Goal: Task Accomplishment & Management: Use online tool/utility

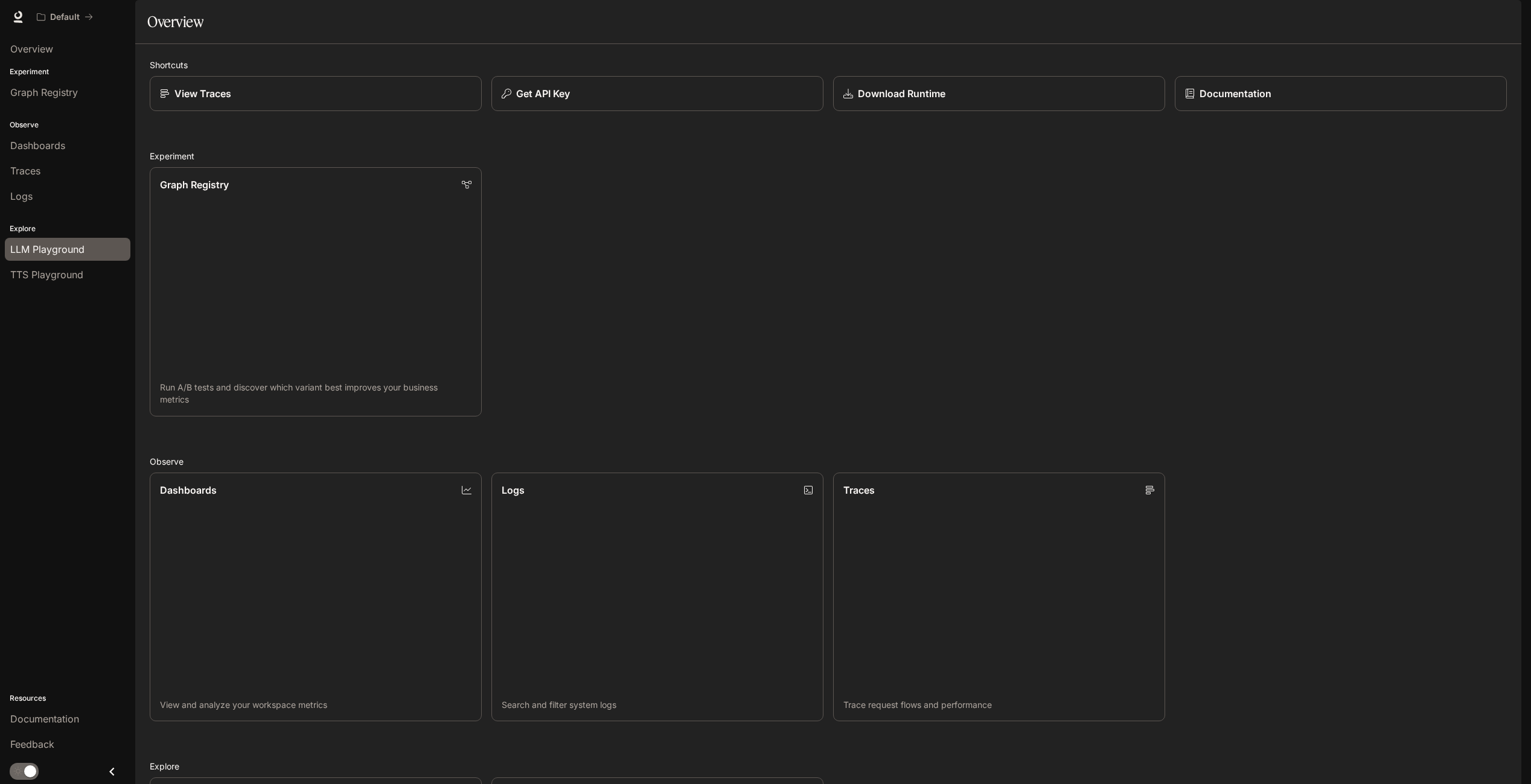
click at [61, 249] on span "LLM Playground" at bounding box center [47, 249] width 74 height 14
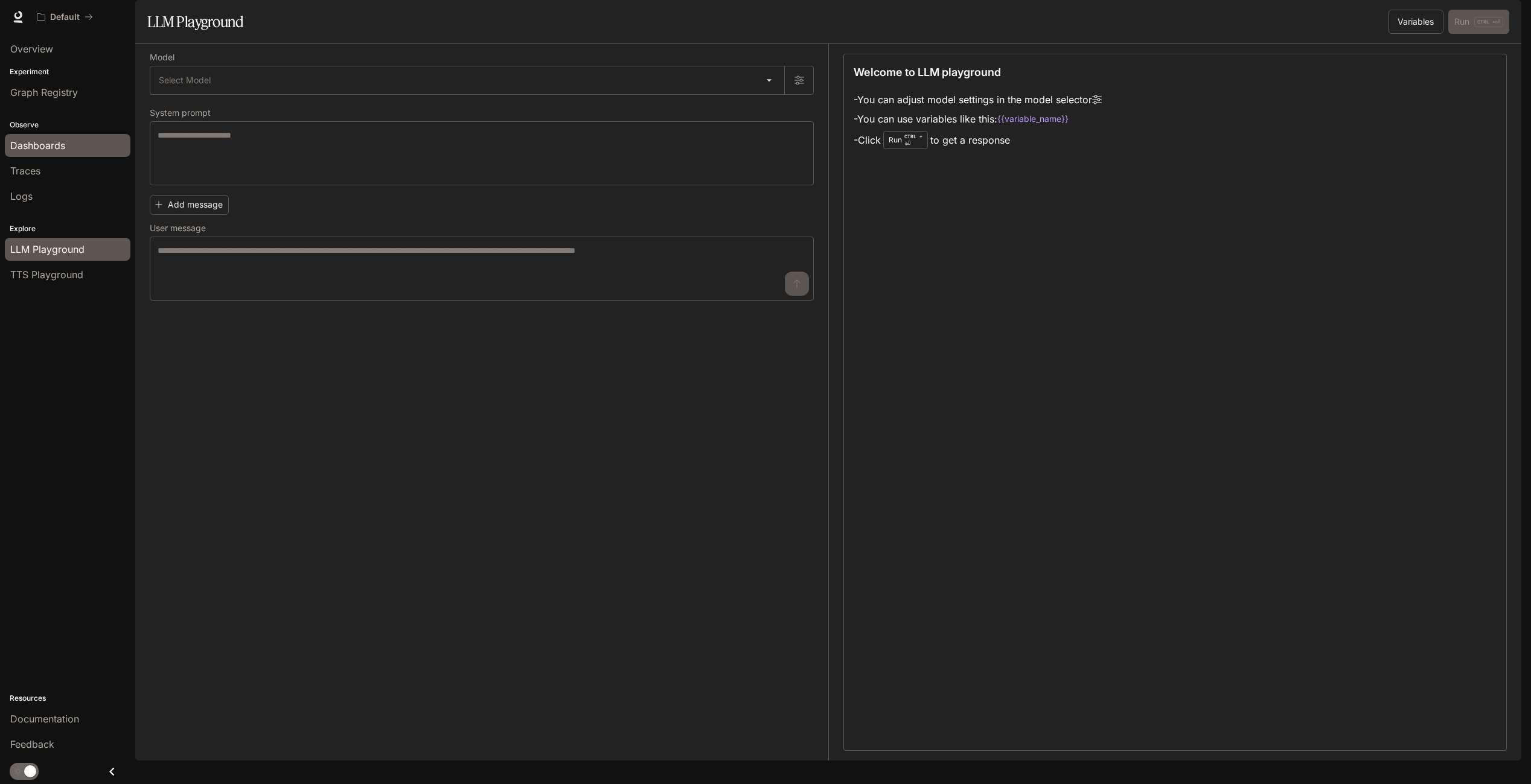
click at [71, 145] on div "Dashboards" at bounding box center [68, 145] width 115 height 14
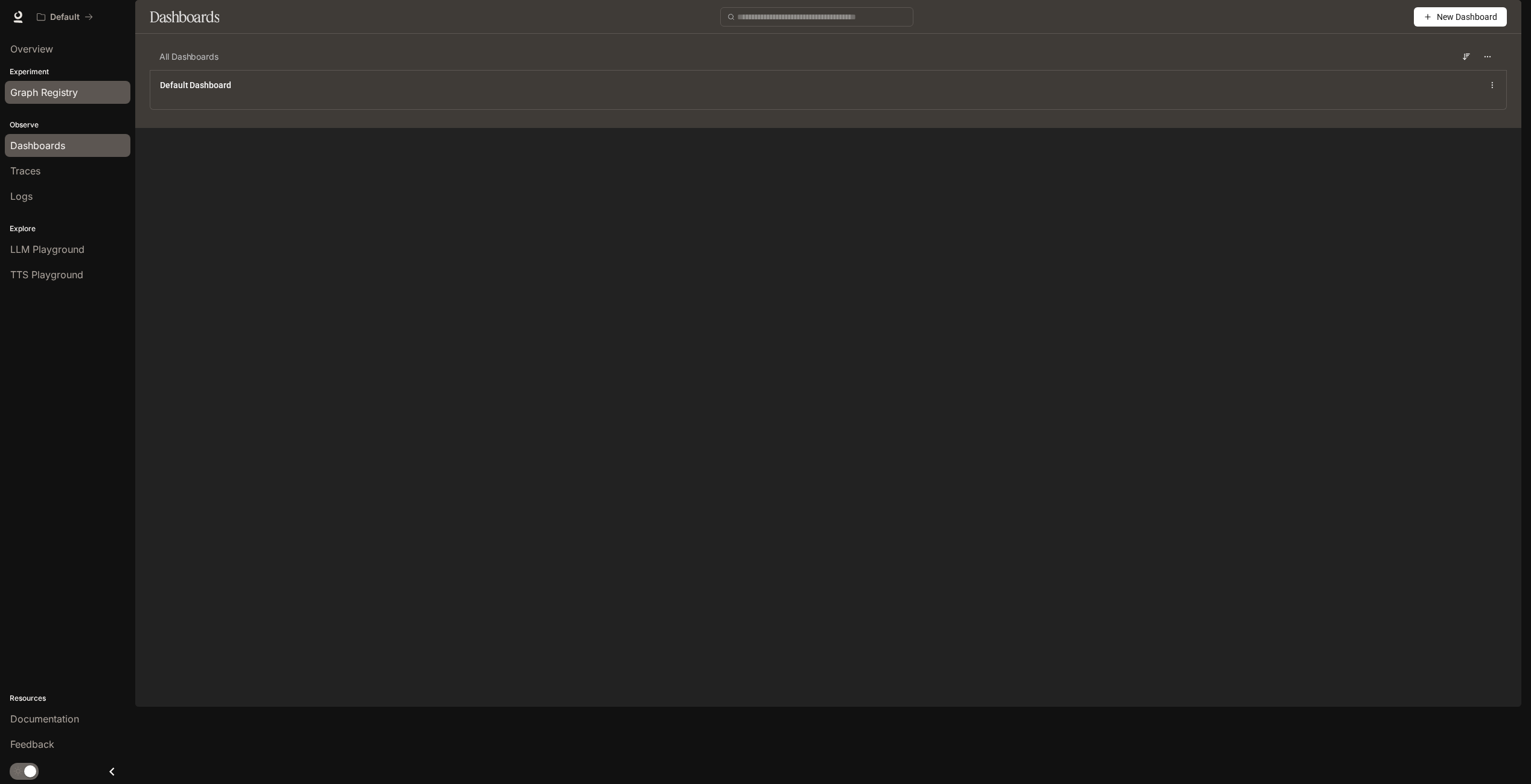
click at [68, 96] on span "Graph Registry" at bounding box center [44, 92] width 68 height 14
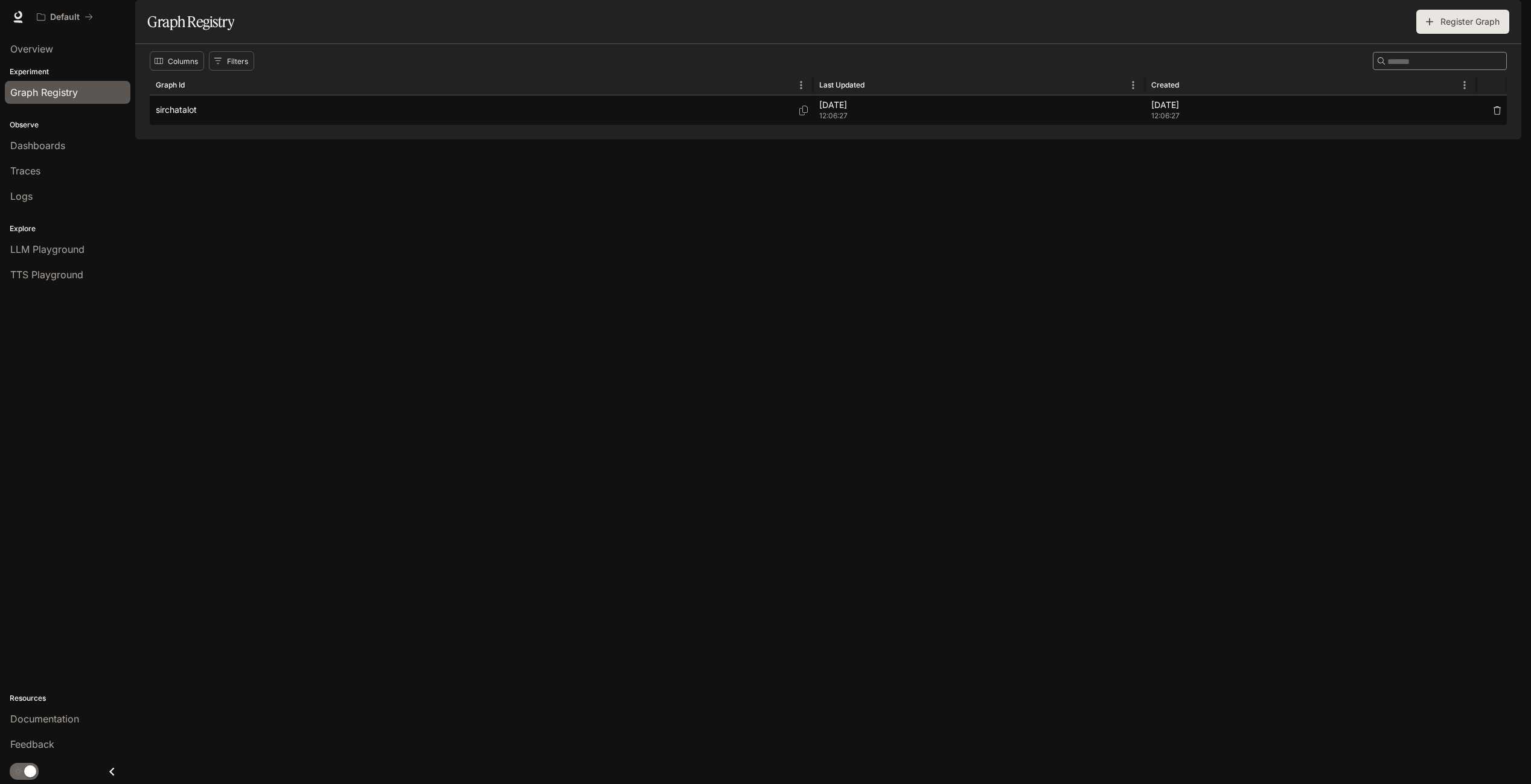
click at [762, 125] on div "sirchatalot" at bounding box center [481, 110] width 651 height 30
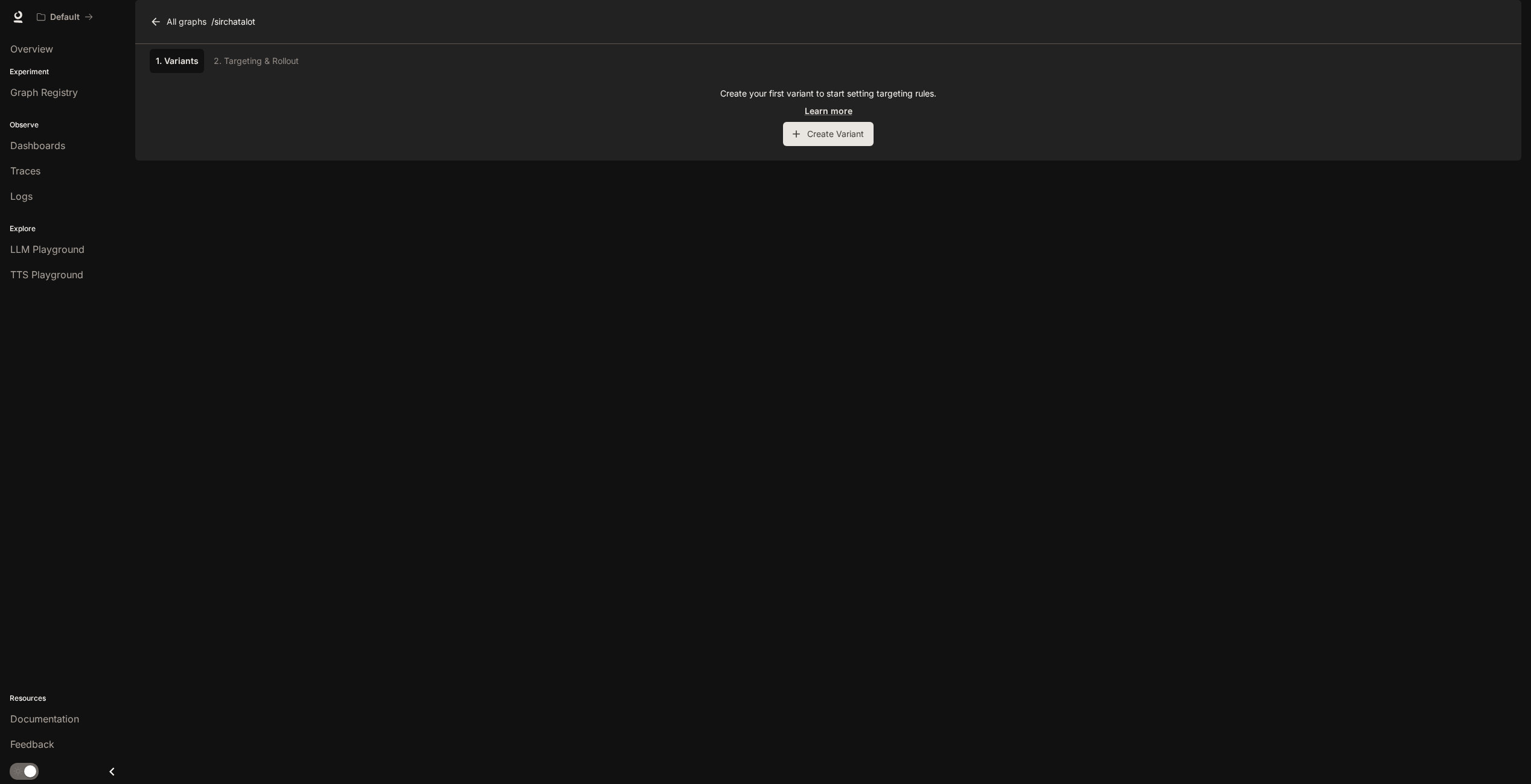
click at [793, 140] on icon "button" at bounding box center [796, 134] width 12 height 12
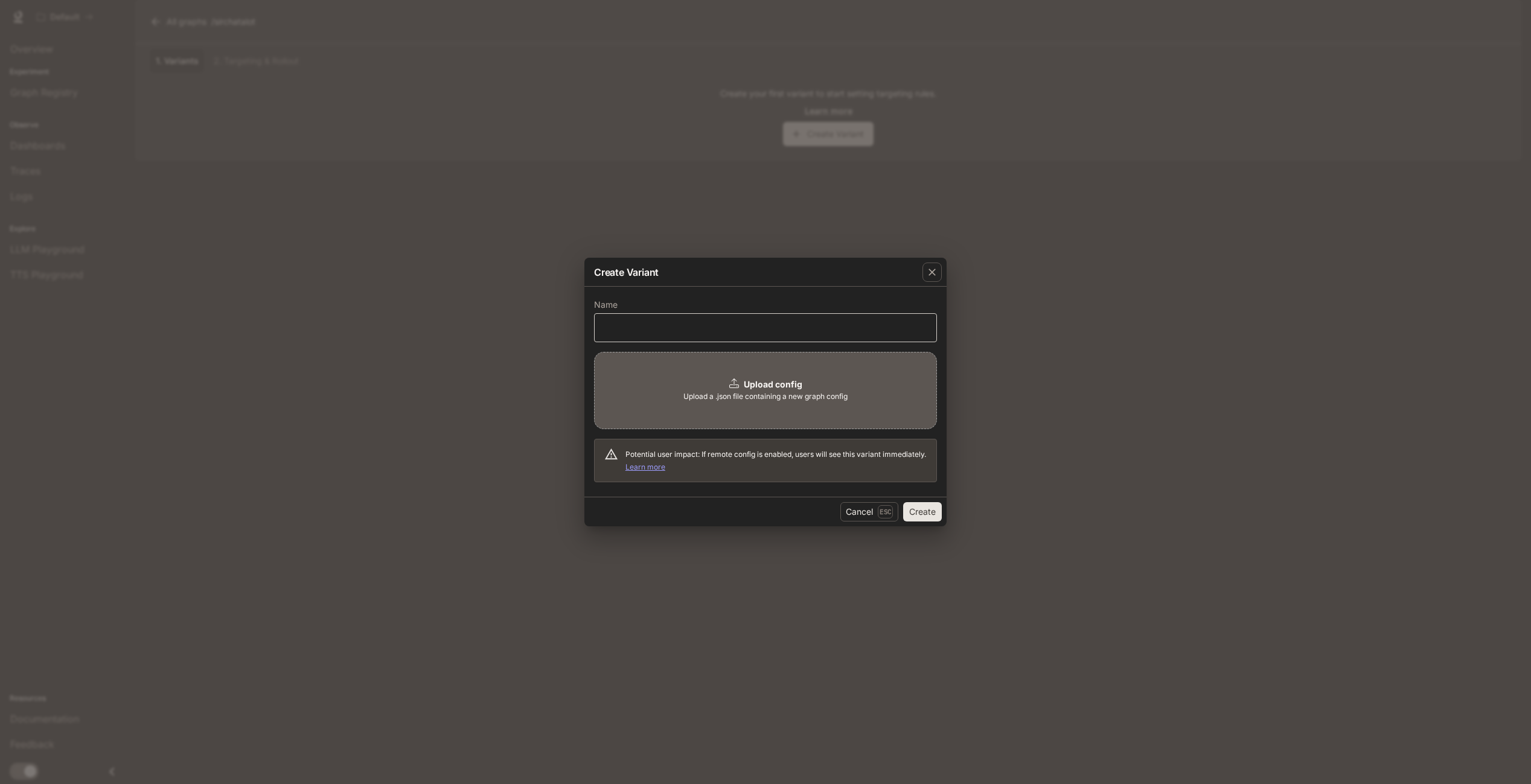
click at [669, 316] on div "​" at bounding box center [765, 328] width 343 height 29
type input "***"
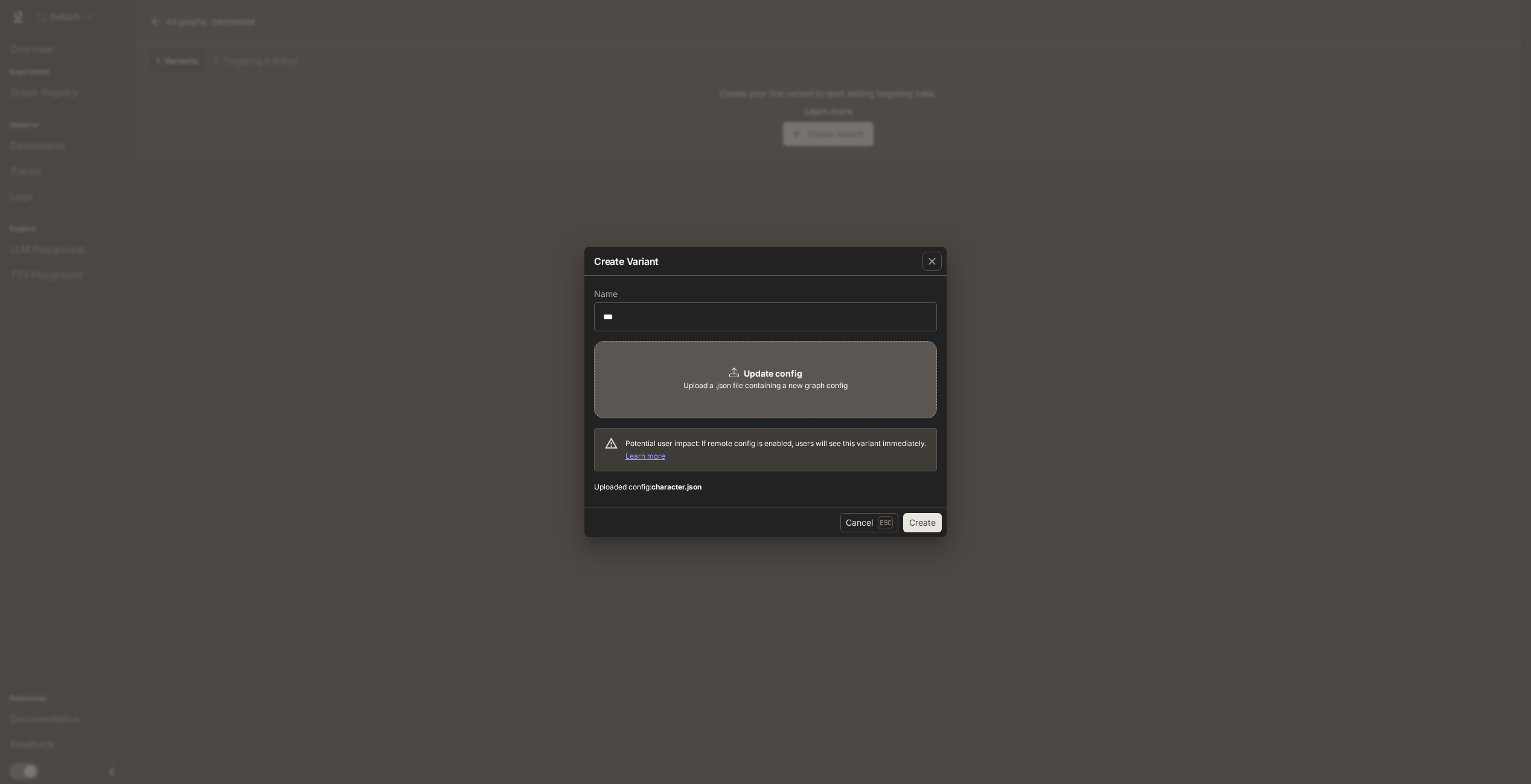
click at [911, 523] on button "Create" at bounding box center [923, 523] width 39 height 19
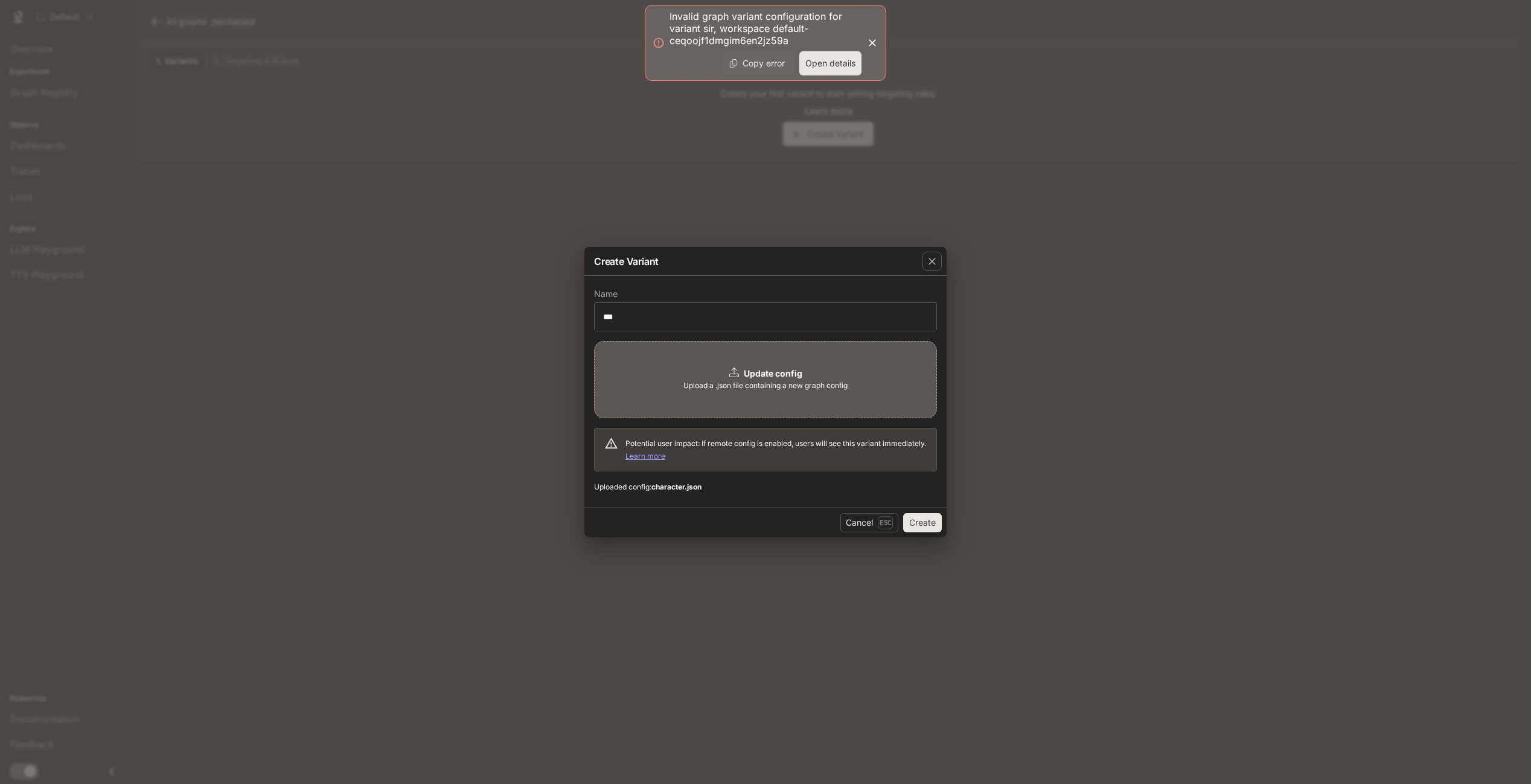
click at [771, 65] on button "Copy error" at bounding box center [759, 63] width 73 height 25
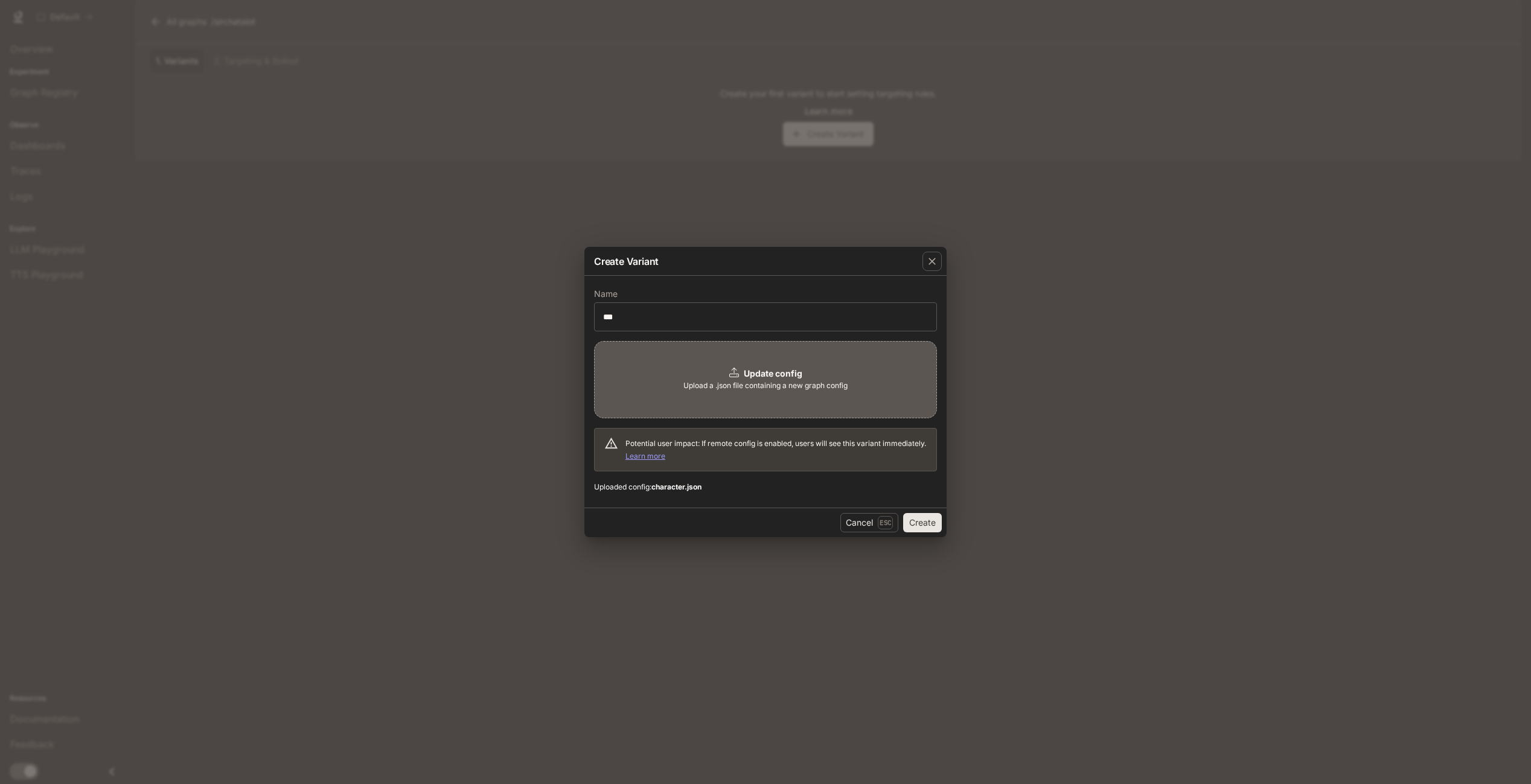
click at [805, 271] on div "Create Variant" at bounding box center [766, 261] width 362 height 29
click at [871, 524] on button "Cancel Esc" at bounding box center [870, 523] width 58 height 19
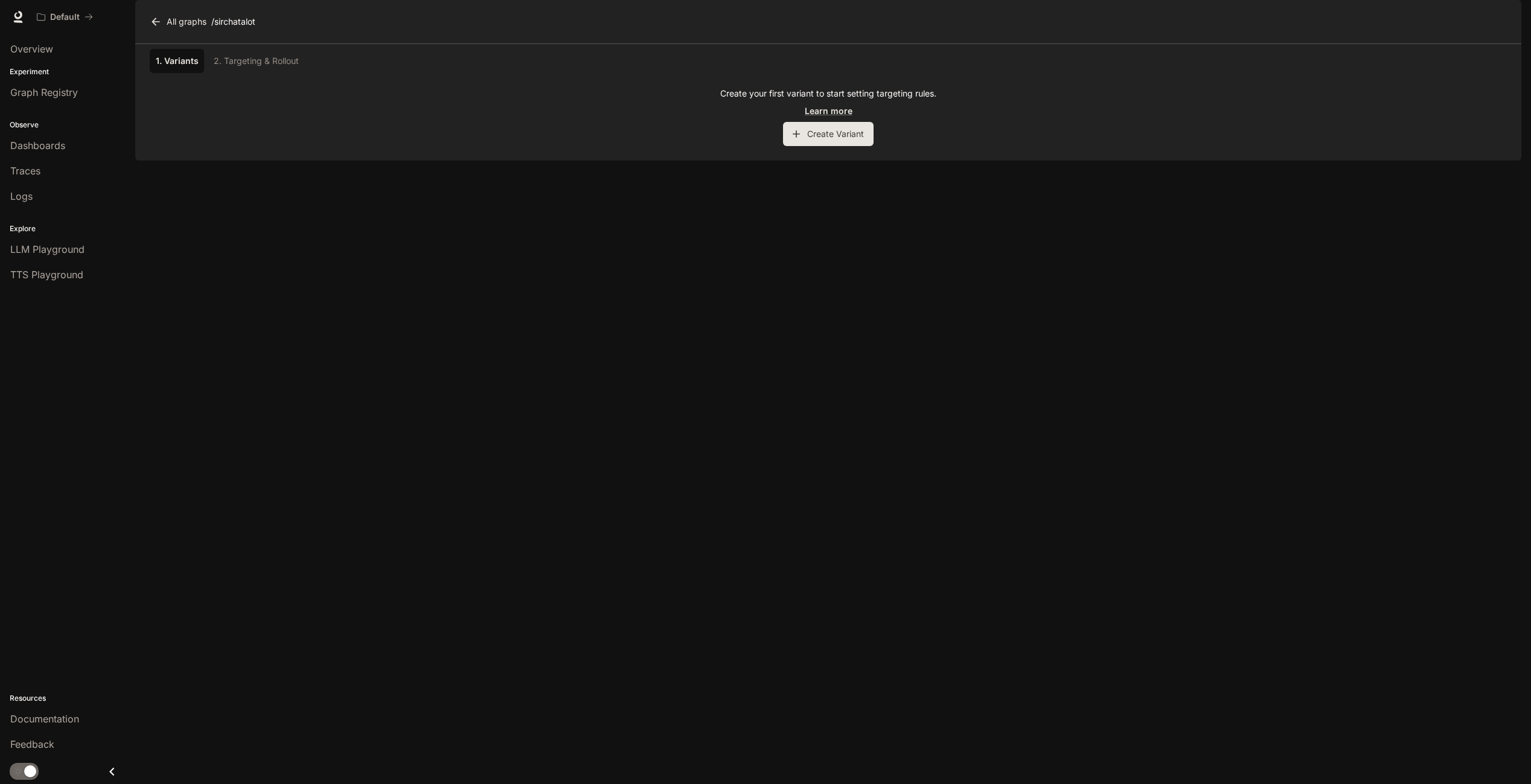
click at [814, 161] on div "1. Variants 2. Targeting & Rollout Create your first variant to start setting t…" at bounding box center [828, 102] width 1386 height 117
click at [832, 146] on button "Create Variant" at bounding box center [828, 134] width 91 height 25
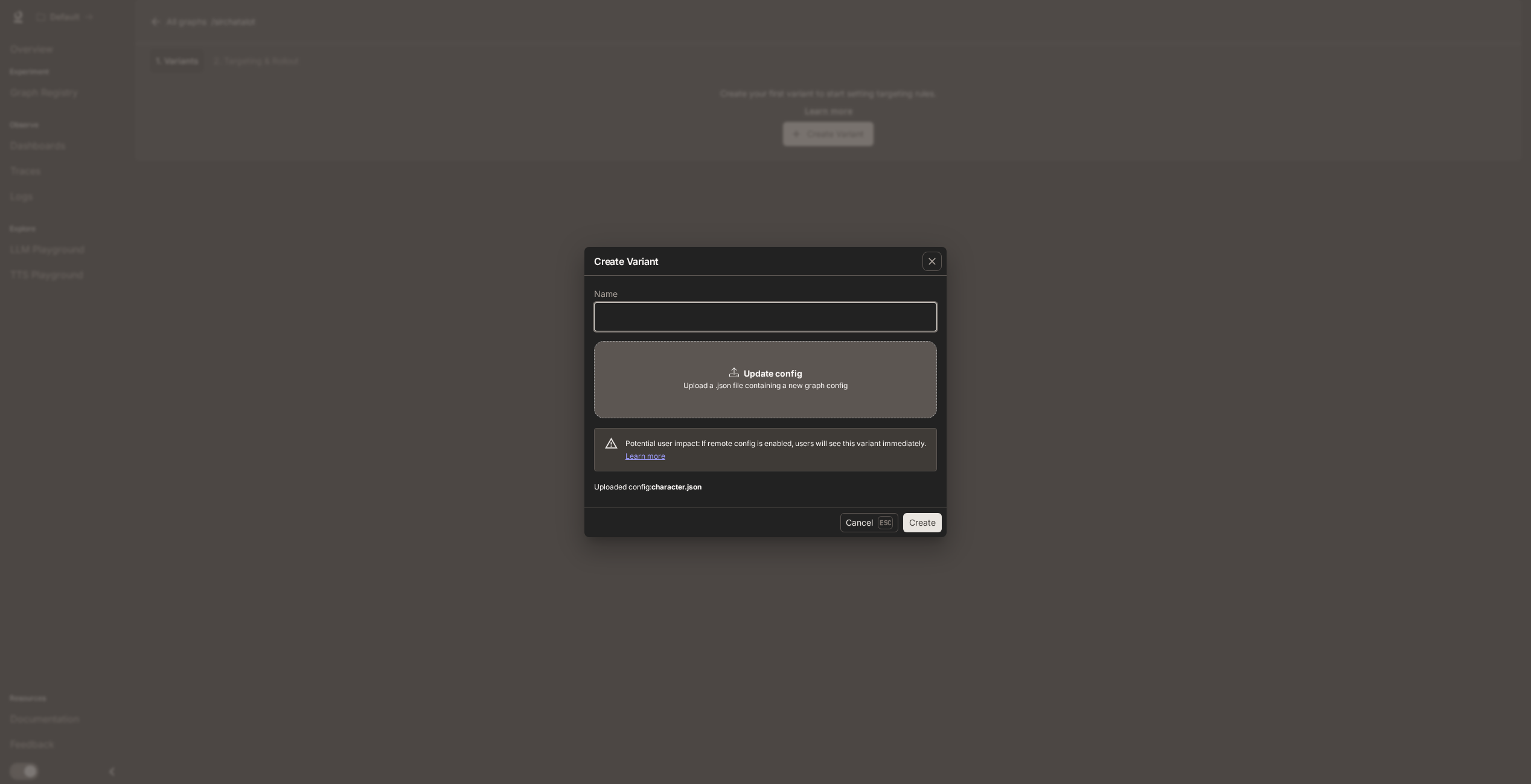
click at [686, 315] on input "text" at bounding box center [766, 317] width 342 height 12
type input "***"
click at [912, 529] on button "Create" at bounding box center [923, 523] width 39 height 19
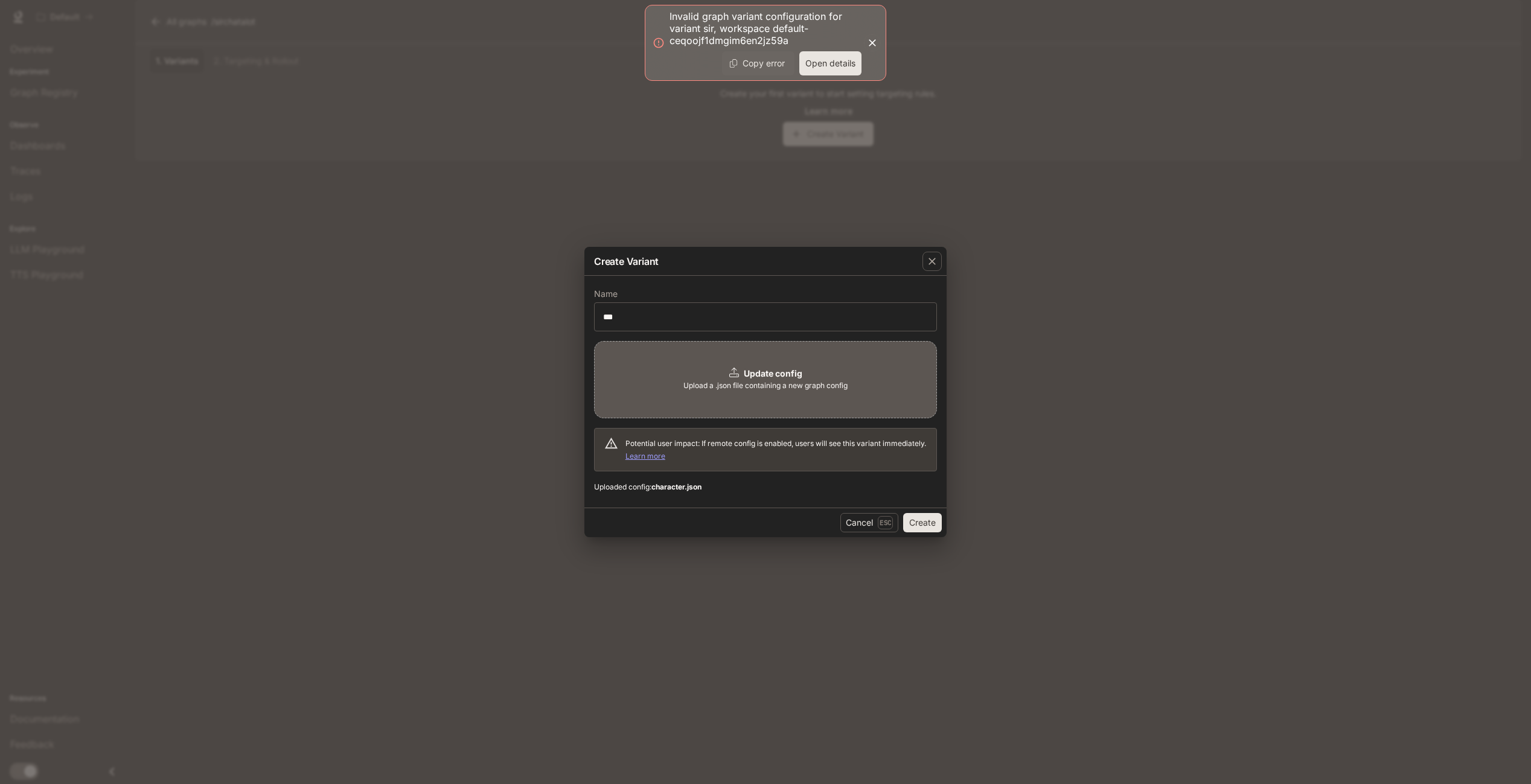
click at [757, 58] on button "Copy error" at bounding box center [759, 63] width 73 height 25
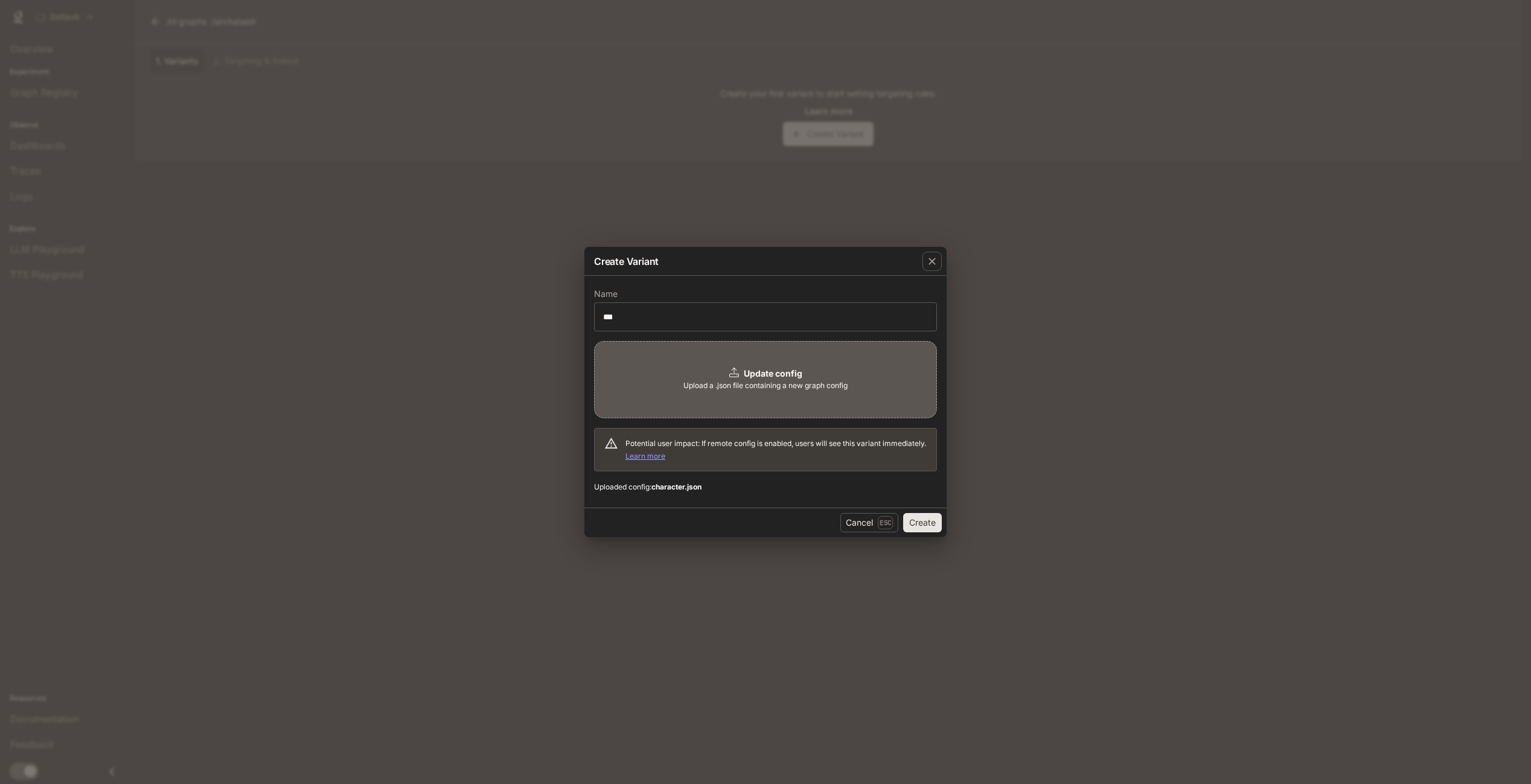
click at [924, 524] on button "Create" at bounding box center [923, 523] width 39 height 19
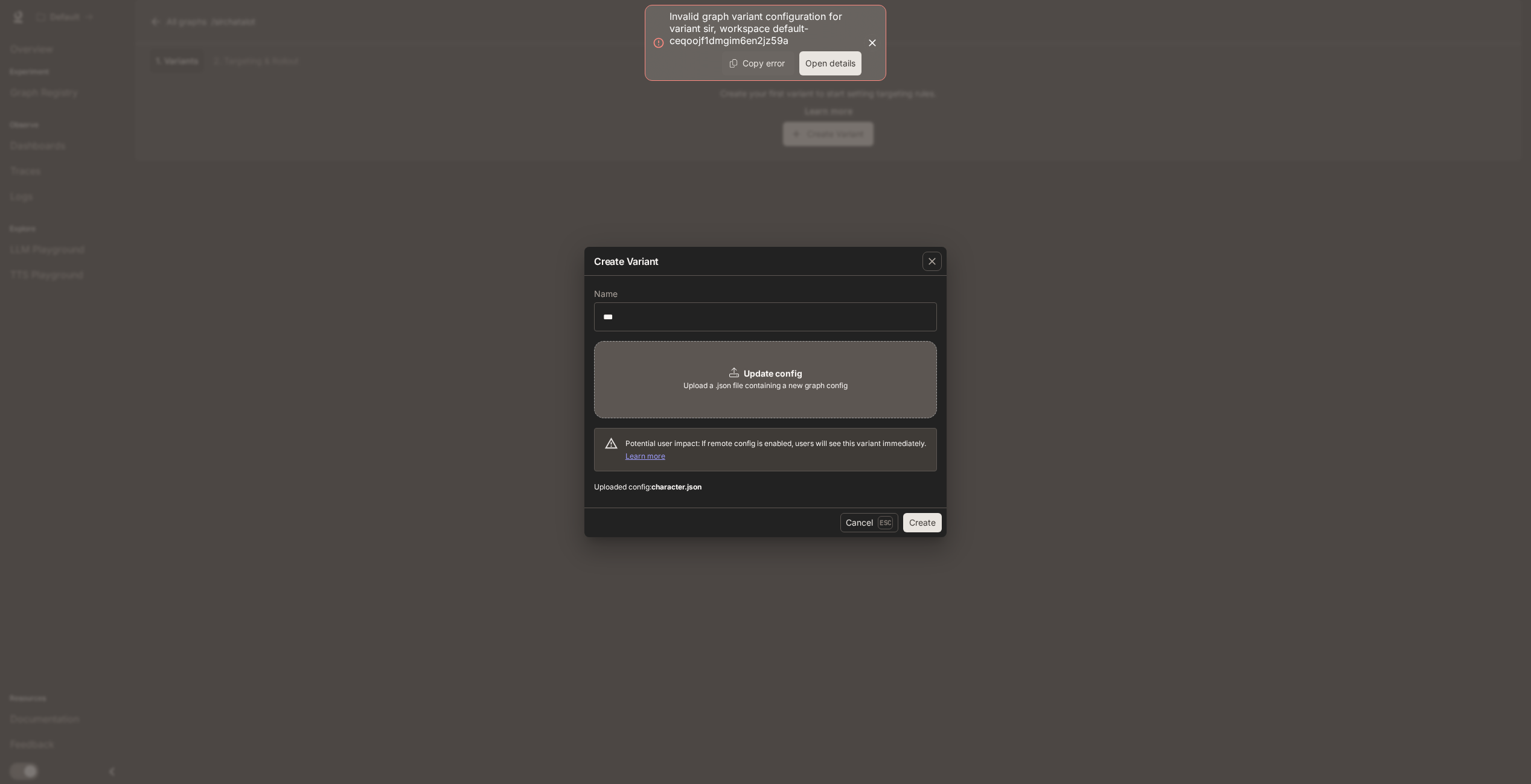
click at [826, 64] on button "Open details" at bounding box center [831, 63] width 63 height 25
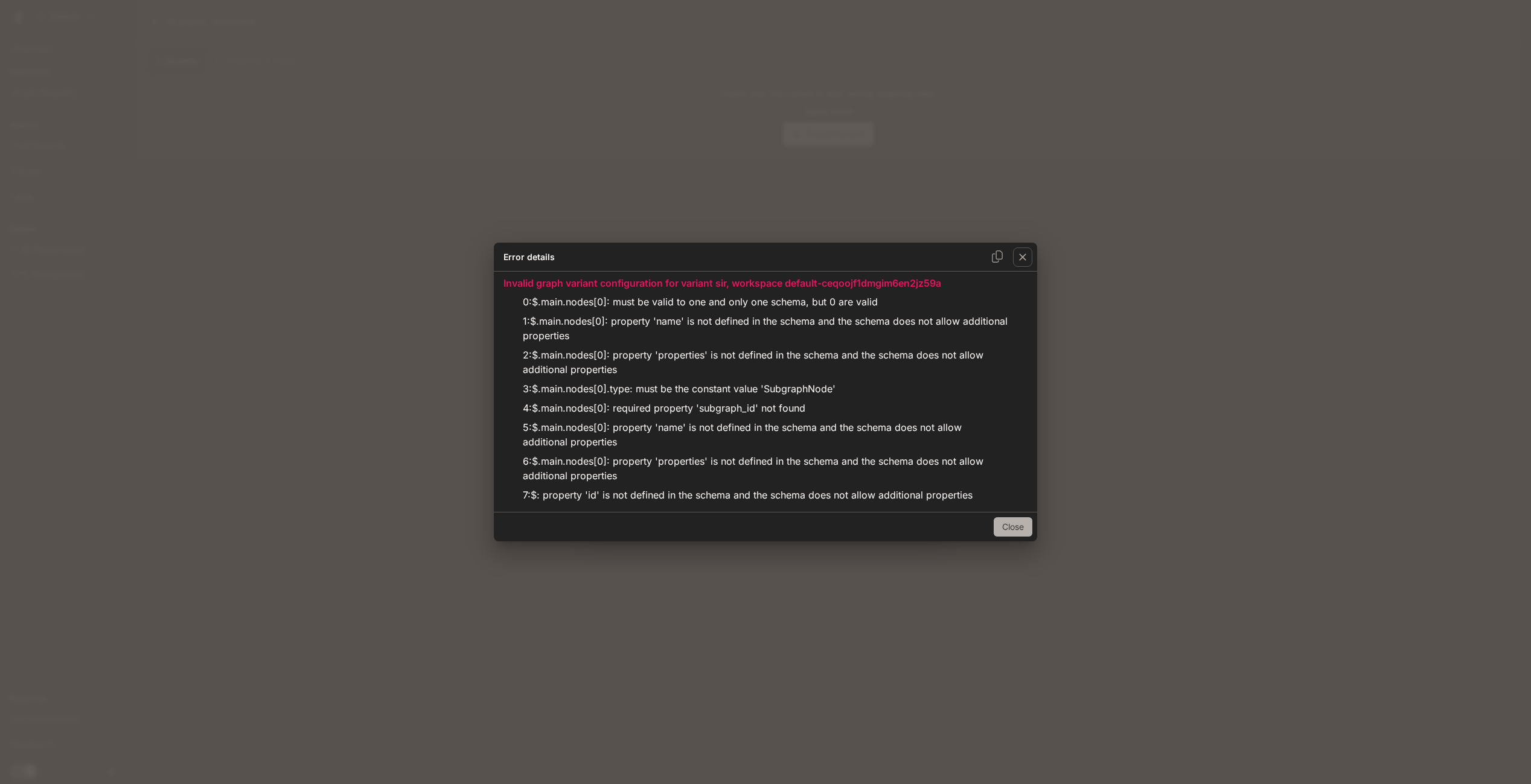
click at [998, 526] on button "Close" at bounding box center [1013, 527] width 39 height 19
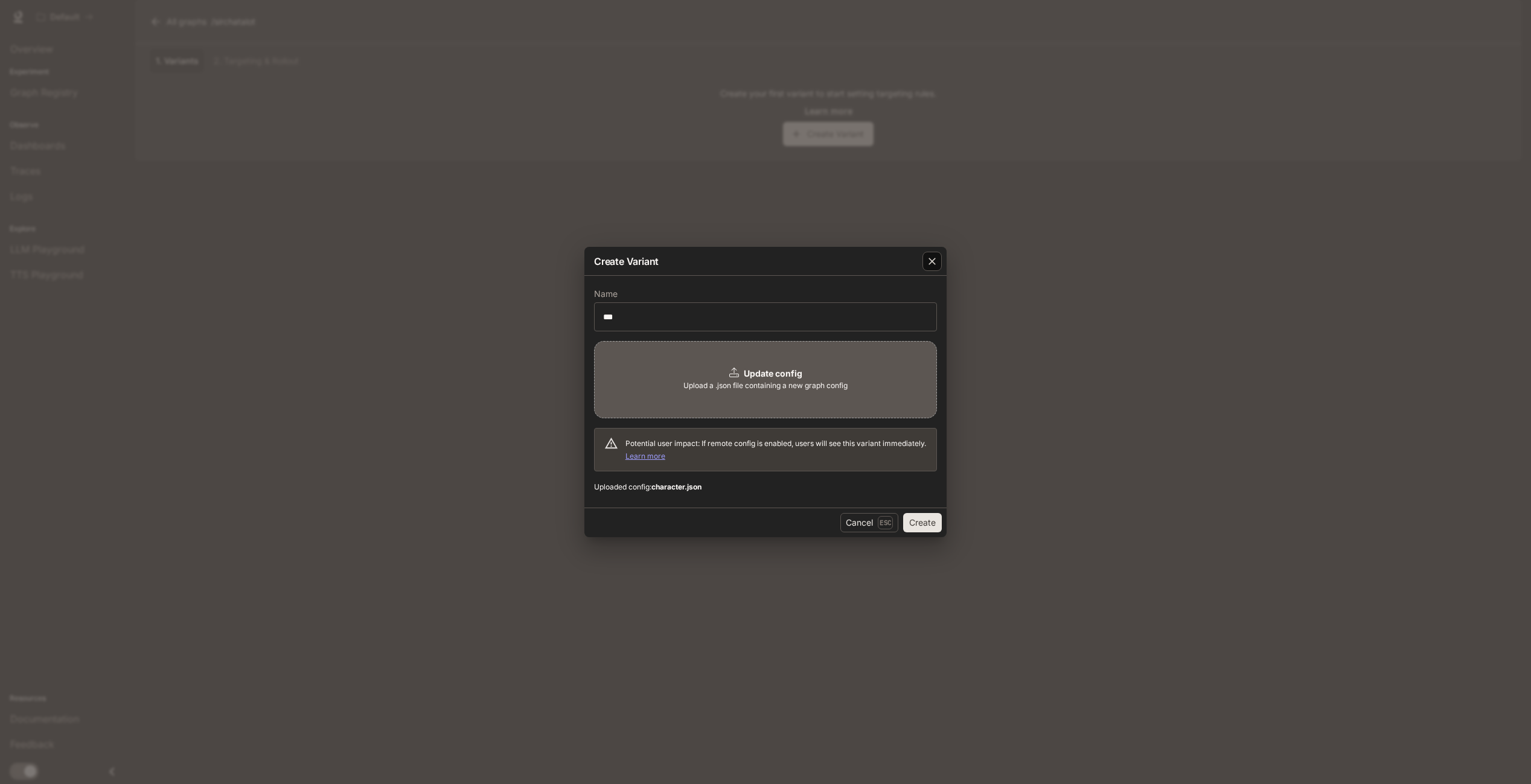
click at [940, 259] on div "button" at bounding box center [932, 261] width 19 height 19
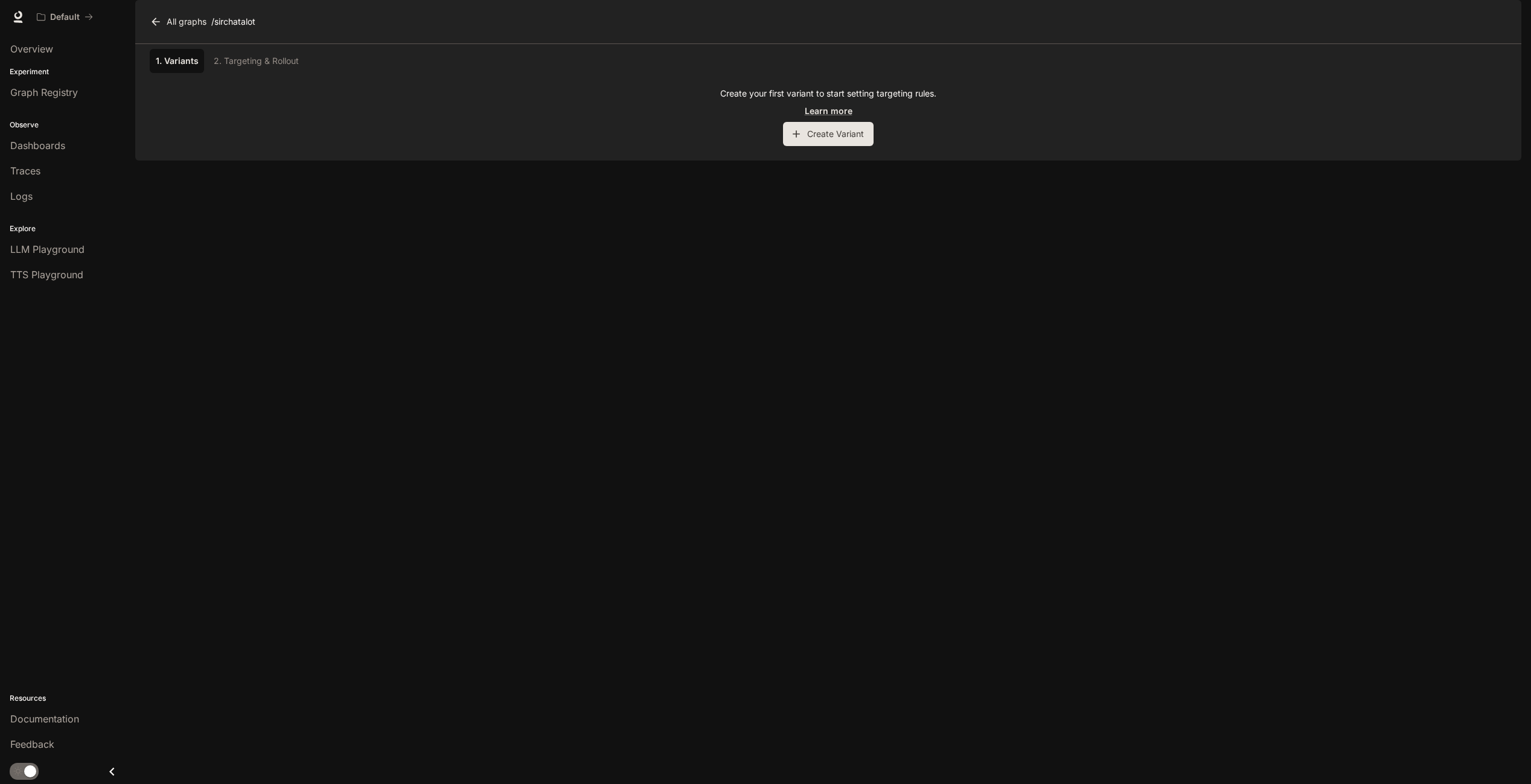
click at [812, 146] on button "Create Variant" at bounding box center [828, 134] width 91 height 25
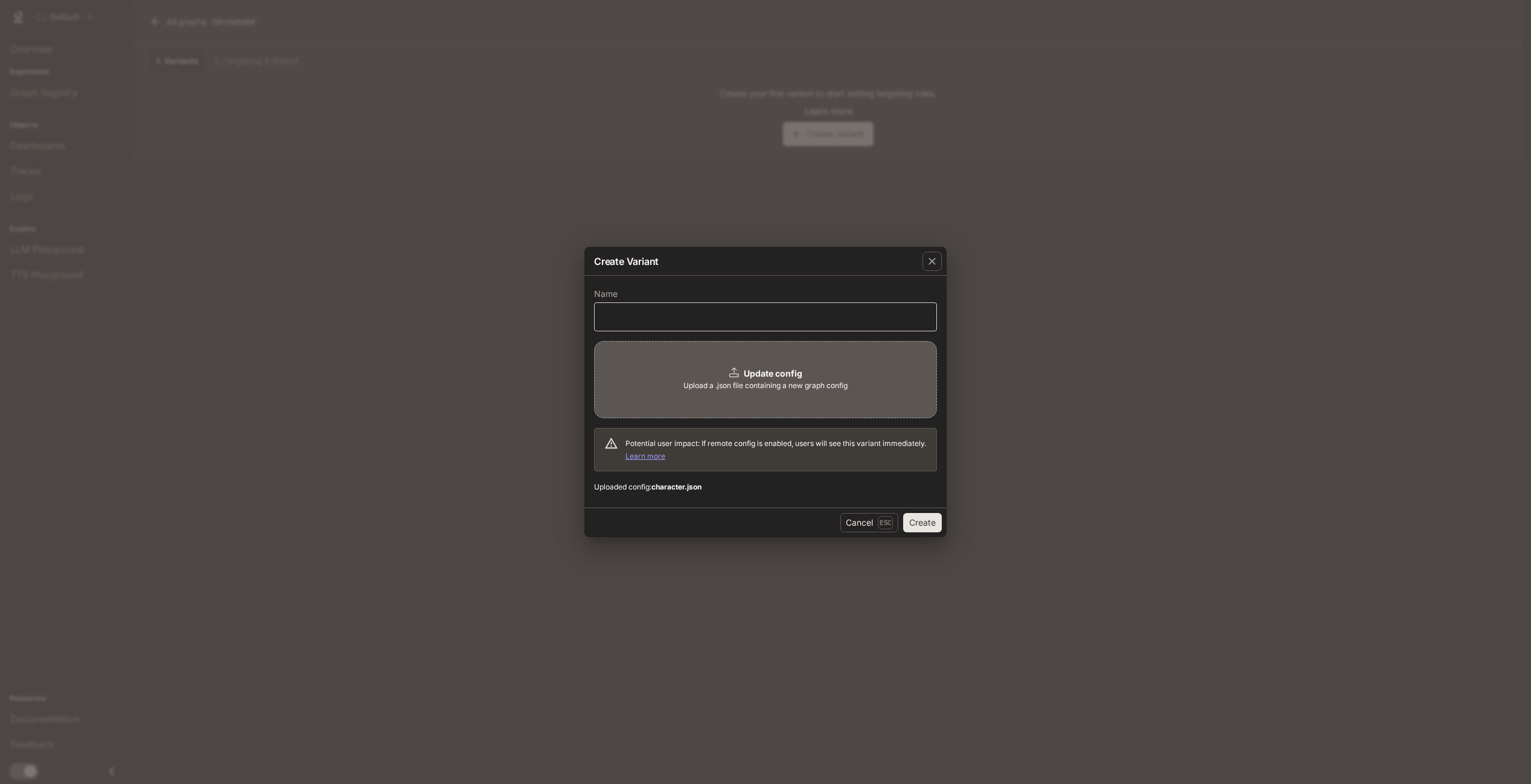
click at [709, 327] on div "​" at bounding box center [765, 317] width 343 height 29
type input "***"
click at [934, 523] on button "Create" at bounding box center [923, 523] width 39 height 19
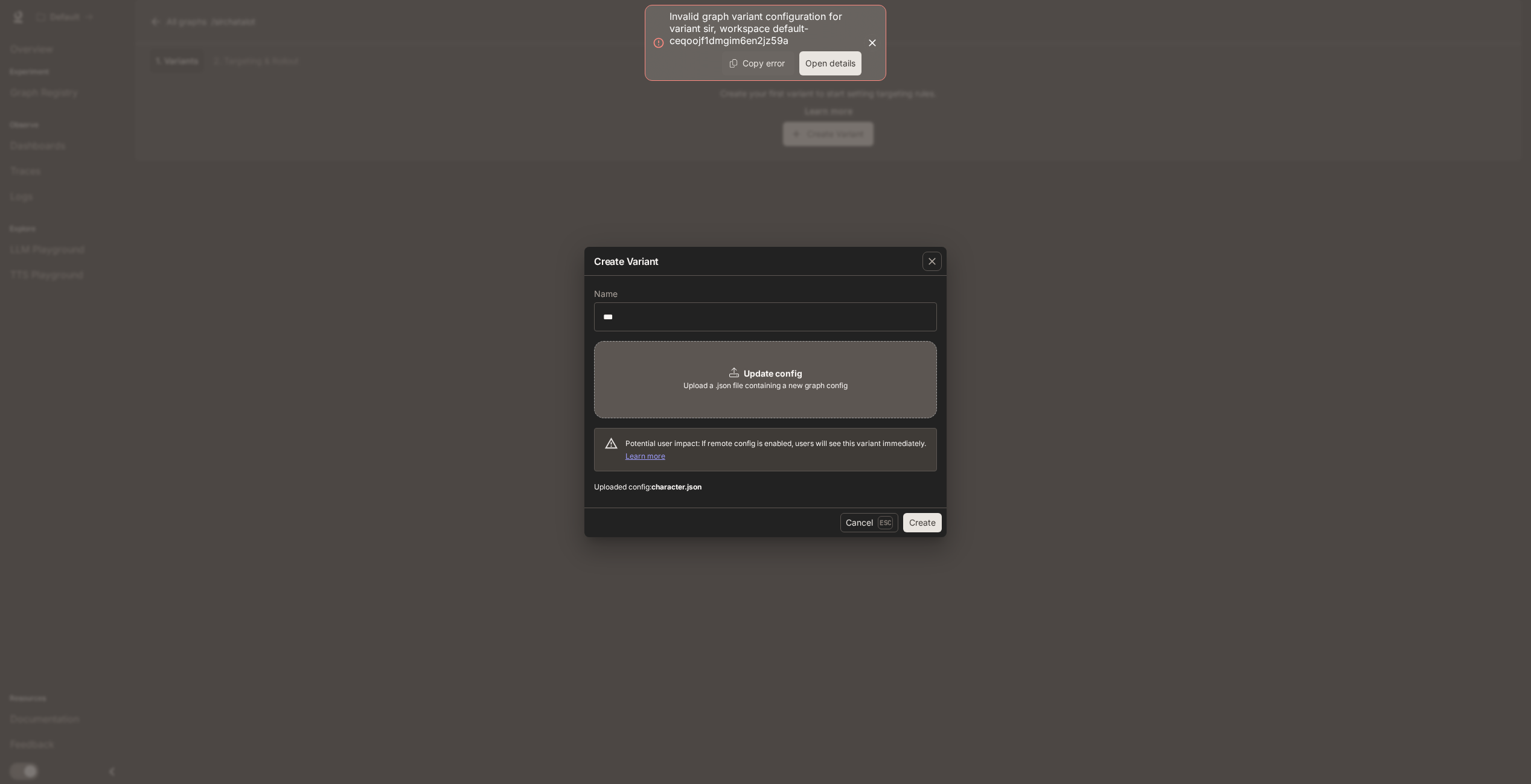
click at [767, 69] on button "Copy error" at bounding box center [759, 63] width 73 height 25
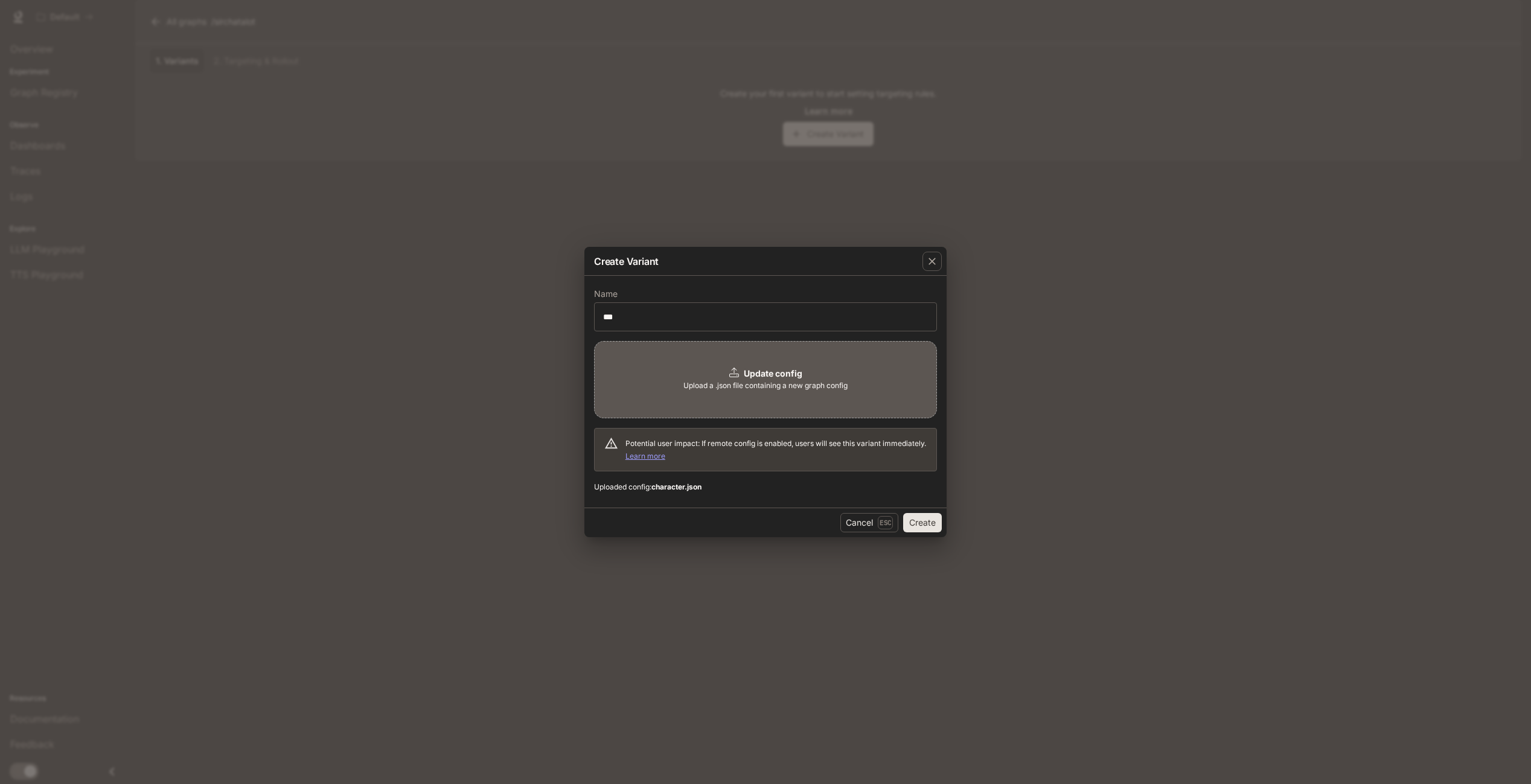
drag, startPoint x: 869, startPoint y: 524, endPoint x: 858, endPoint y: 540, distance: 19.4
click at [869, 524] on button "Cancel Esc" at bounding box center [870, 523] width 58 height 19
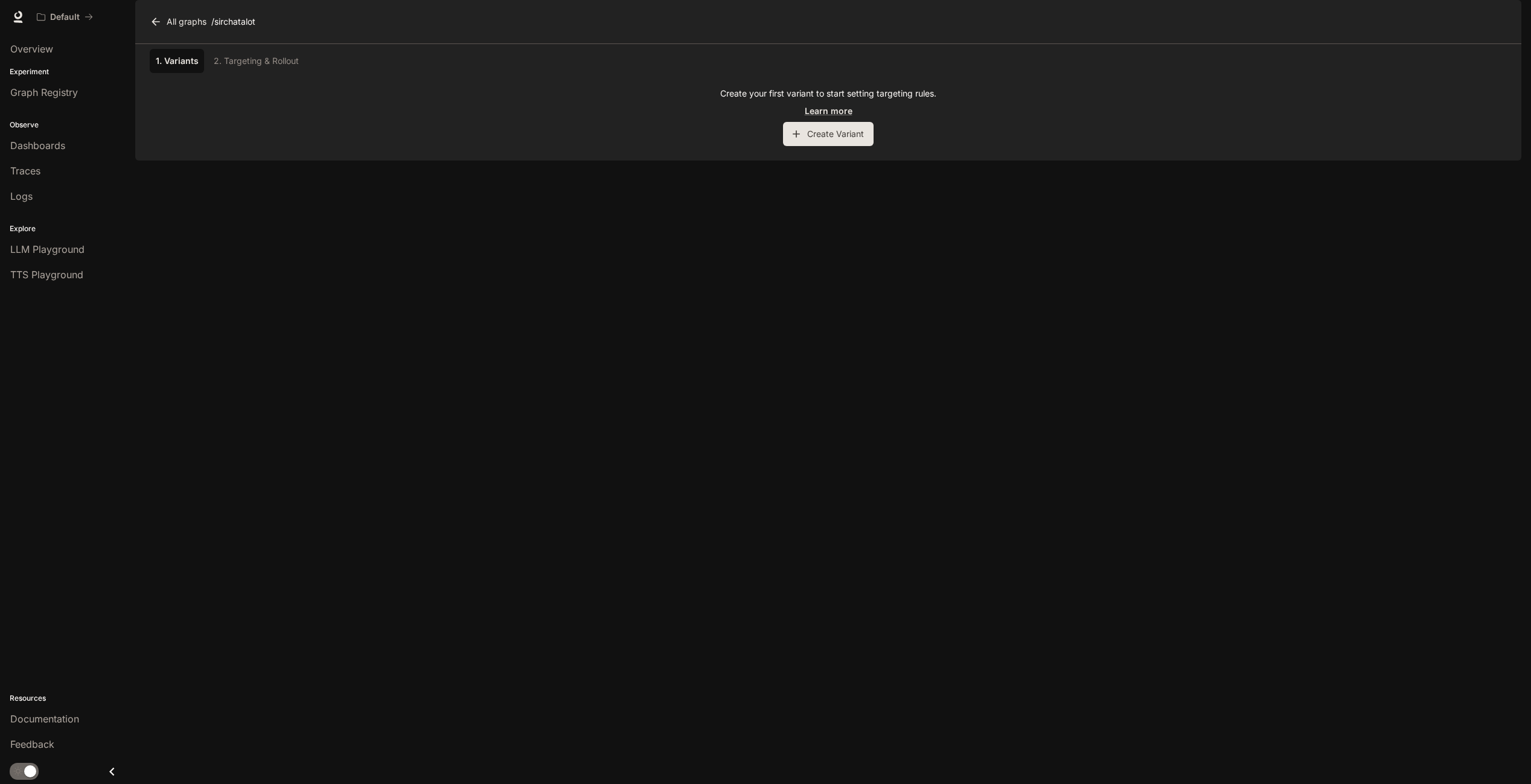
click at [628, 161] on div "1. Variants 2. Targeting & Rollout Create your first variant to start setting t…" at bounding box center [828, 102] width 1386 height 117
drag, startPoint x: 268, startPoint y: 56, endPoint x: 217, endPoint y: 52, distance: 51.2
click at [217, 34] on div "All graphs / sirchatalot" at bounding box center [828, 21] width 1363 height 25
copy p "sirchatalot"
click at [930, 161] on div "1. Variants 2. Targeting & Rollout Create your first variant to start setting t…" at bounding box center [828, 102] width 1386 height 117
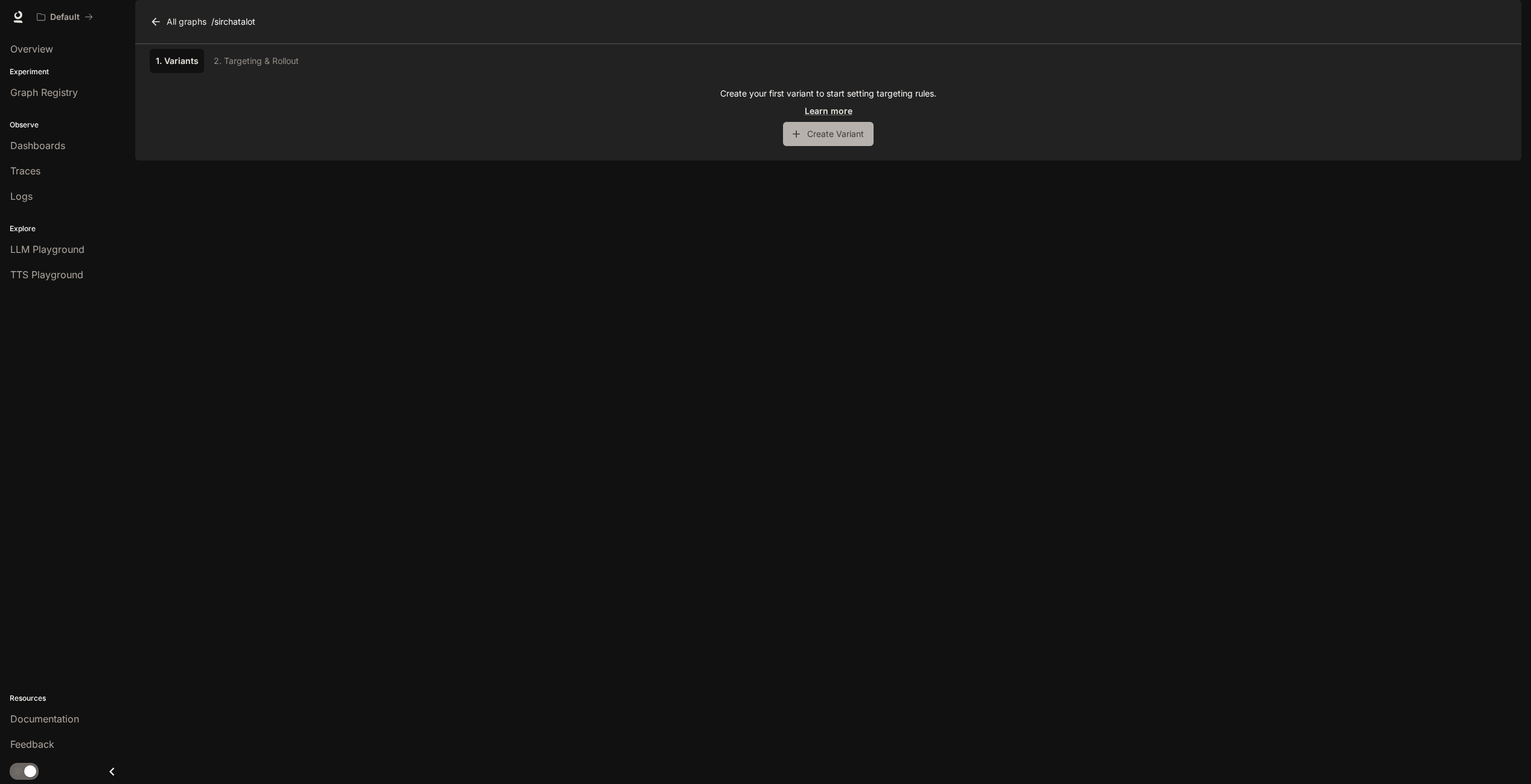
click at [817, 146] on button "Create Variant" at bounding box center [828, 134] width 91 height 25
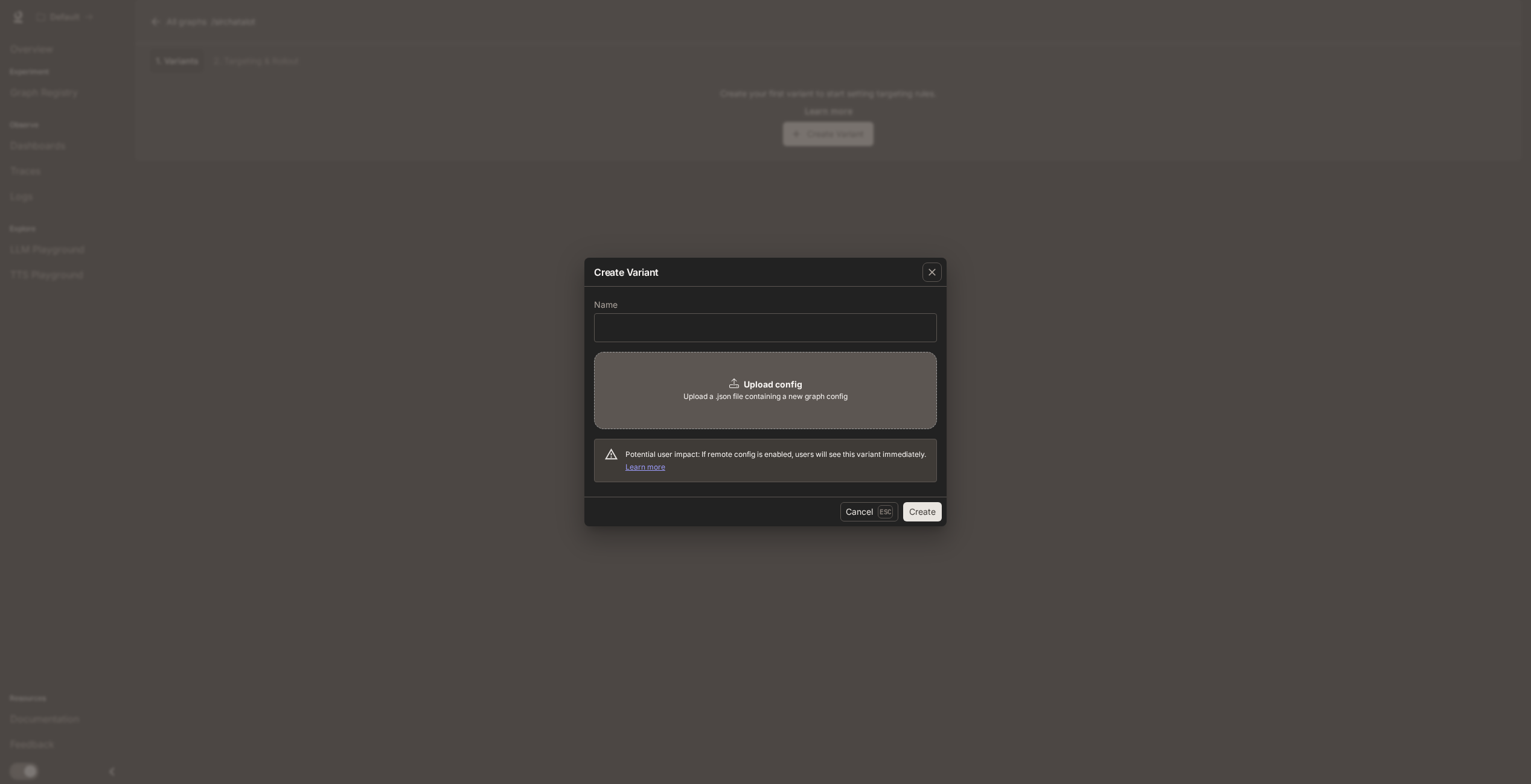
click at [775, 376] on div "Upload config Upload a .json file containing a new graph config" at bounding box center [765, 390] width 343 height 77
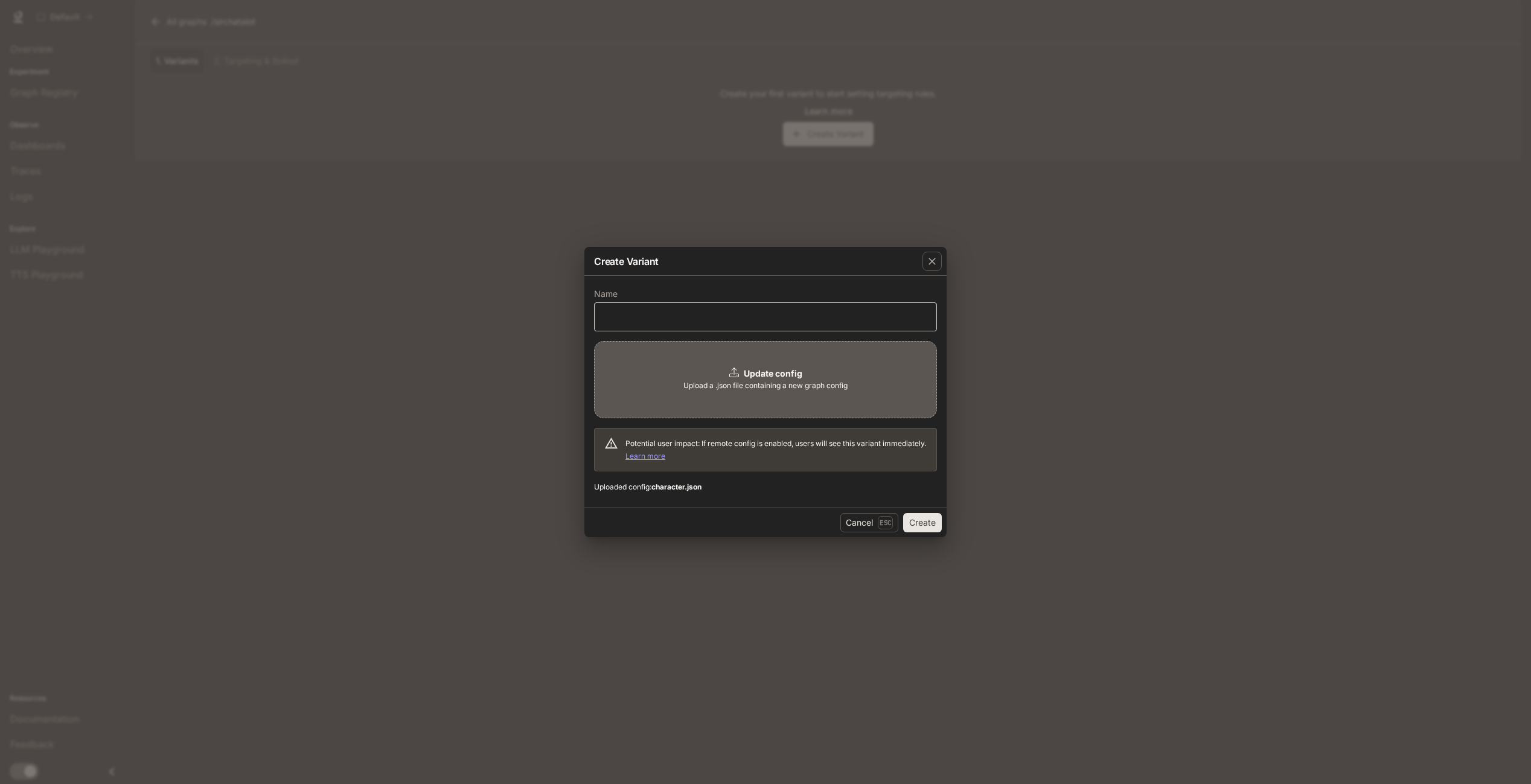
click at [634, 328] on div "​" at bounding box center [765, 317] width 343 height 29
type input "***"
click at [924, 522] on button "Create" at bounding box center [923, 523] width 39 height 19
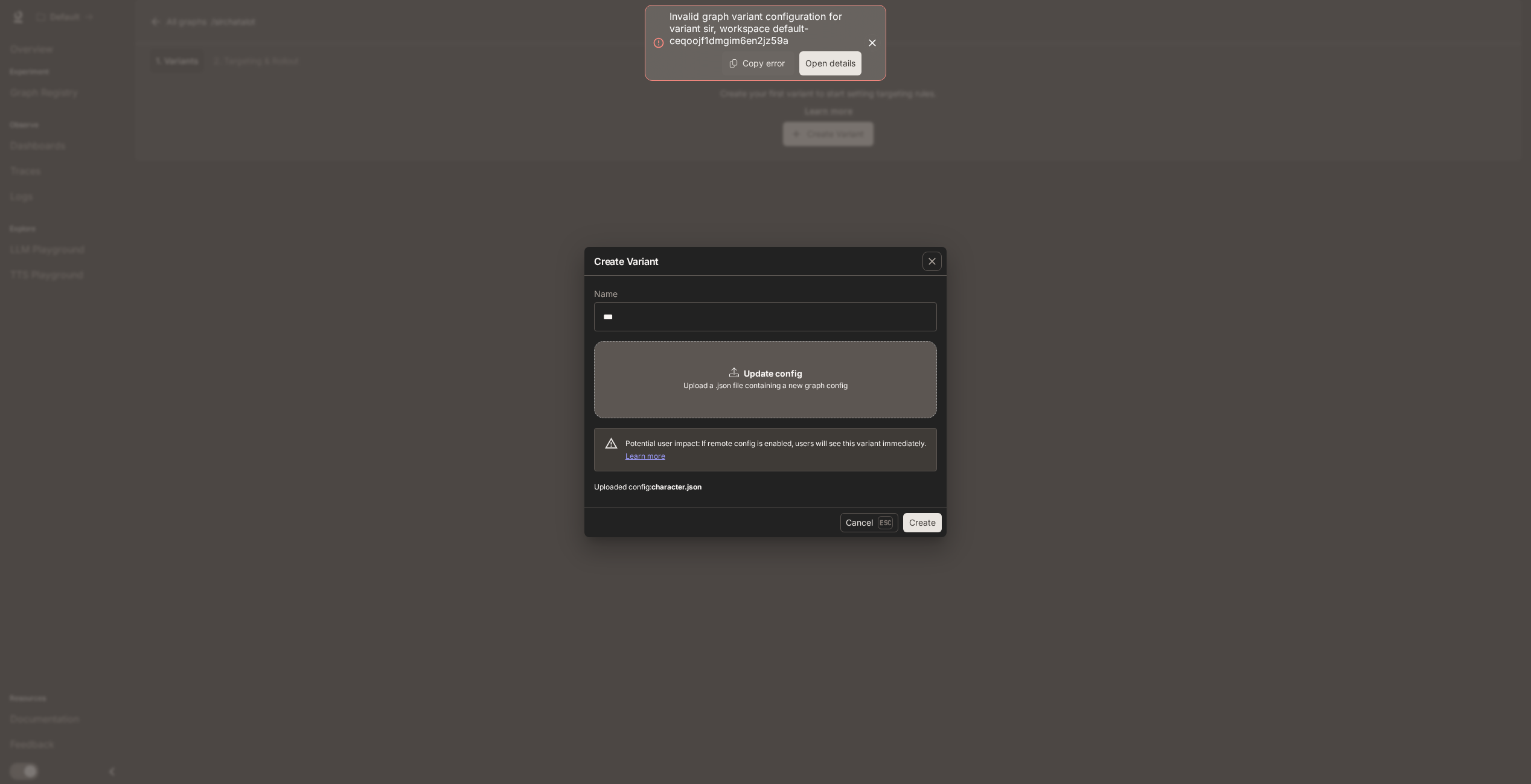
click at [780, 68] on button "Copy error" at bounding box center [759, 63] width 73 height 25
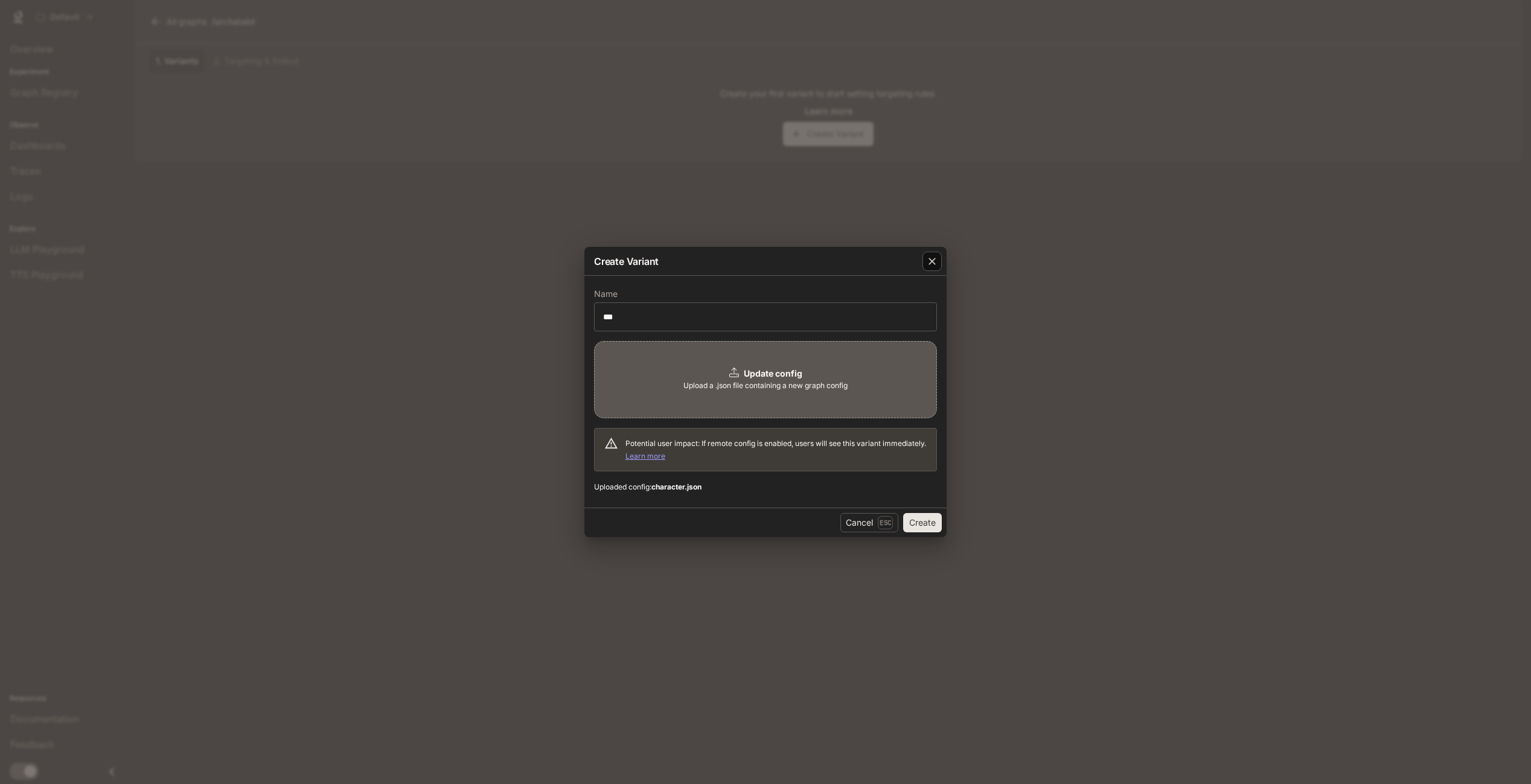
click at [934, 260] on icon "button" at bounding box center [932, 261] width 8 height 8
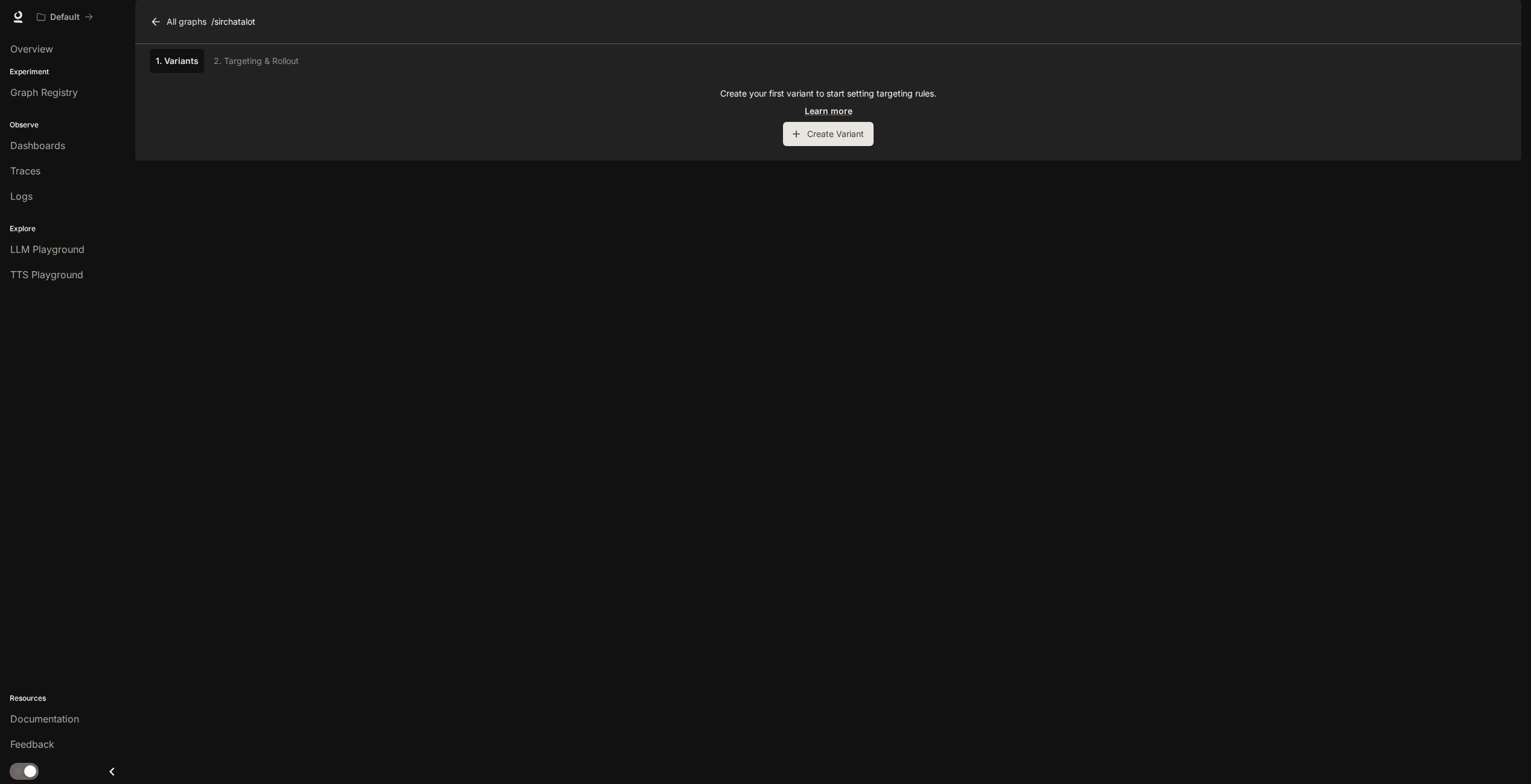
click at [1510, 18] on img "button" at bounding box center [1505, 17] width 17 height 17
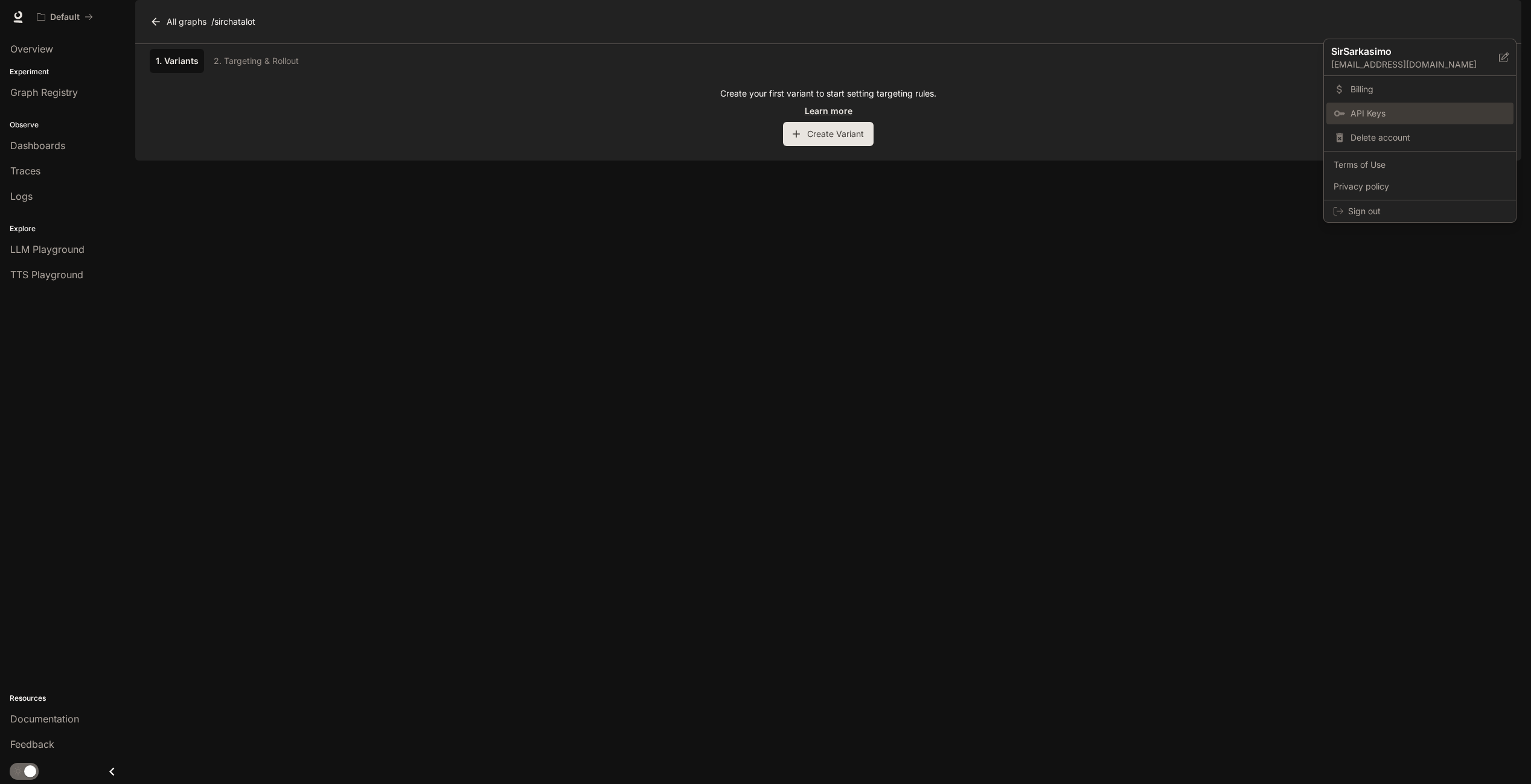
click at [1407, 117] on span "API Keys" at bounding box center [1429, 113] width 156 height 12
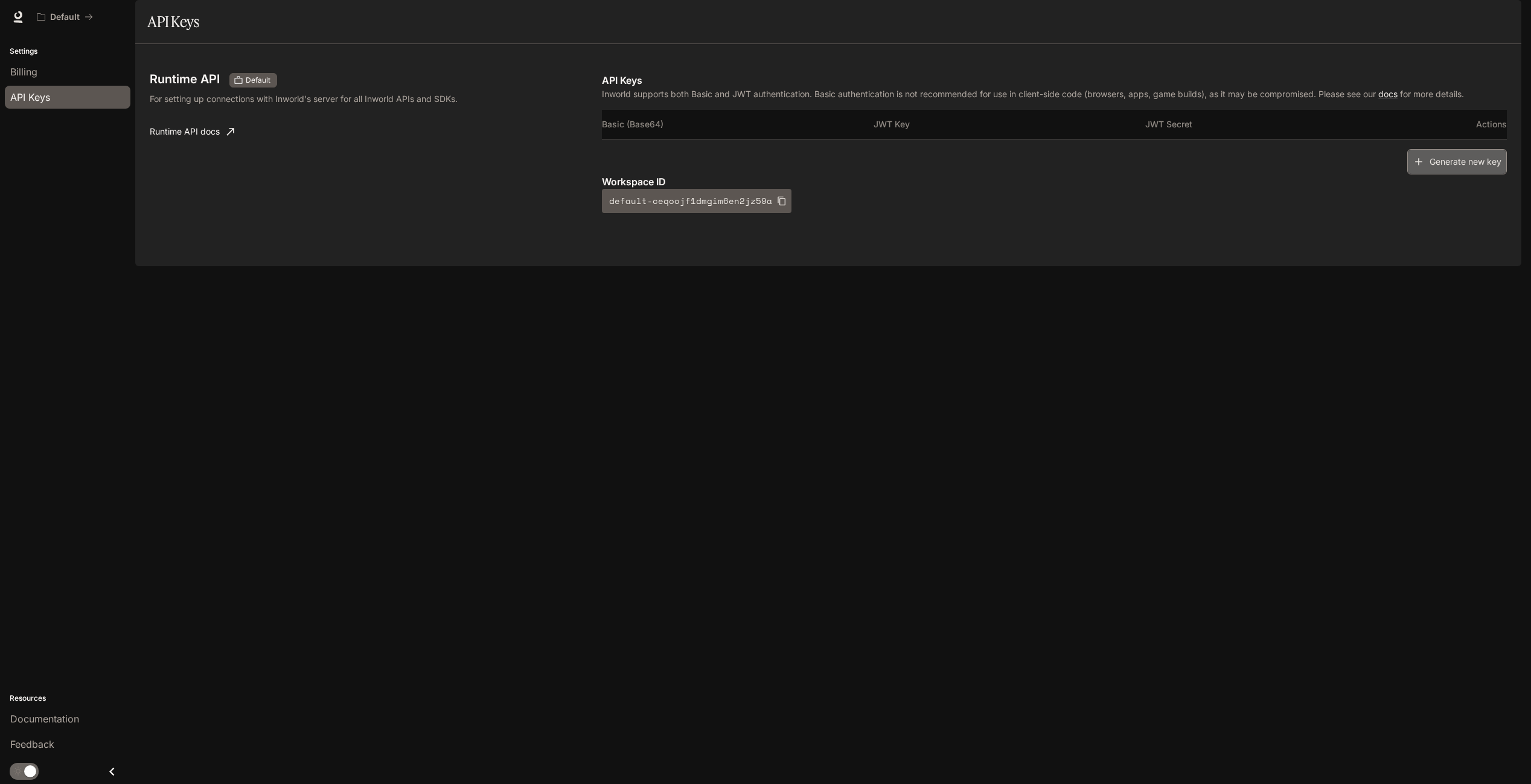
click at [1470, 175] on button "Generate new key" at bounding box center [1457, 162] width 100 height 26
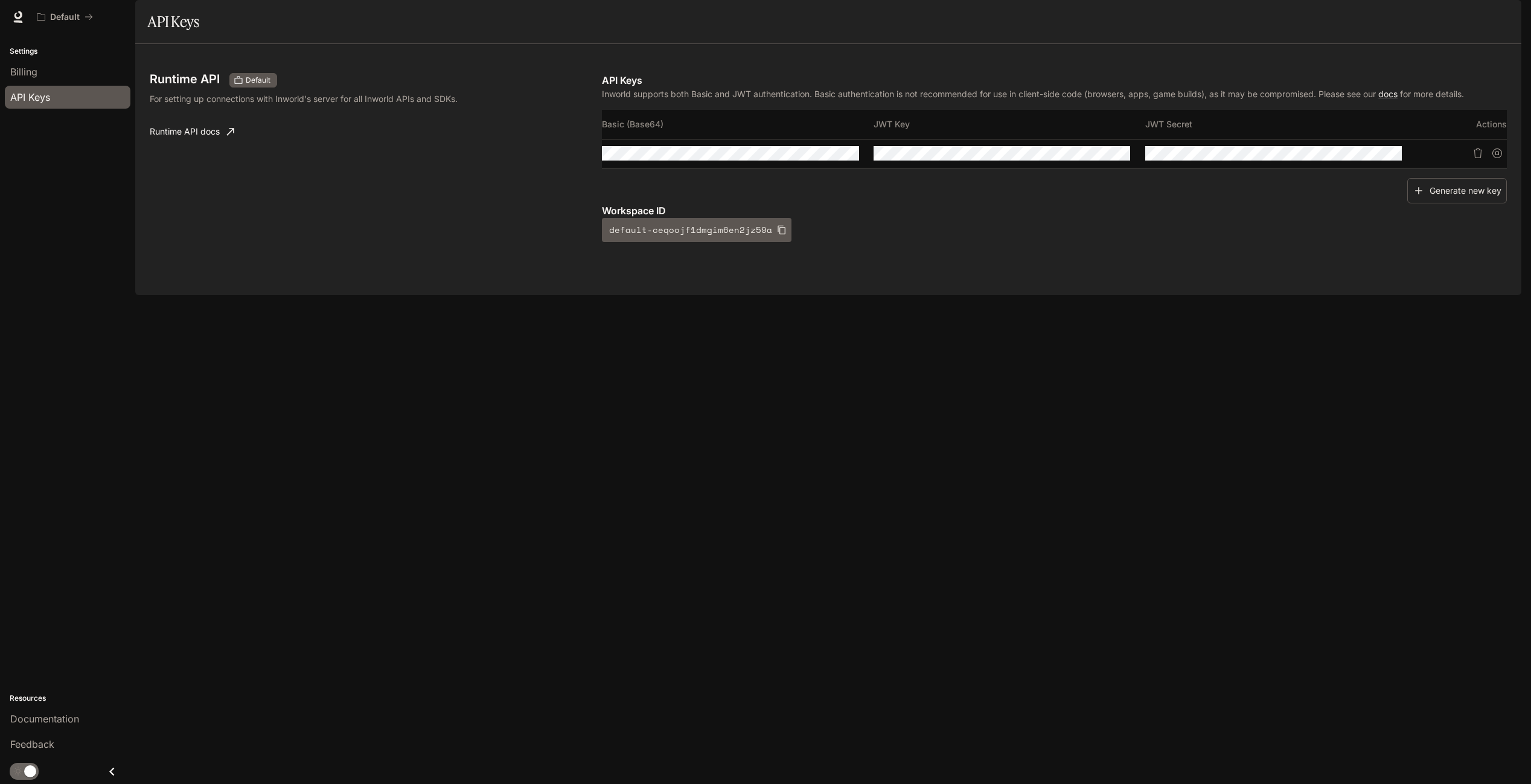
click at [975, 295] on div "Runtime API Default For setting up connections with Inworld's server for all In…" at bounding box center [828, 169] width 1386 height 251
click at [1029, 295] on div "Runtime API Default For setting up connections with Inworld's server for all In…" at bounding box center [828, 169] width 1386 height 251
click at [1452, 14] on span "Documentation" at bounding box center [1449, 17] width 60 height 15
